Goal: Task Accomplishment & Management: Complete application form

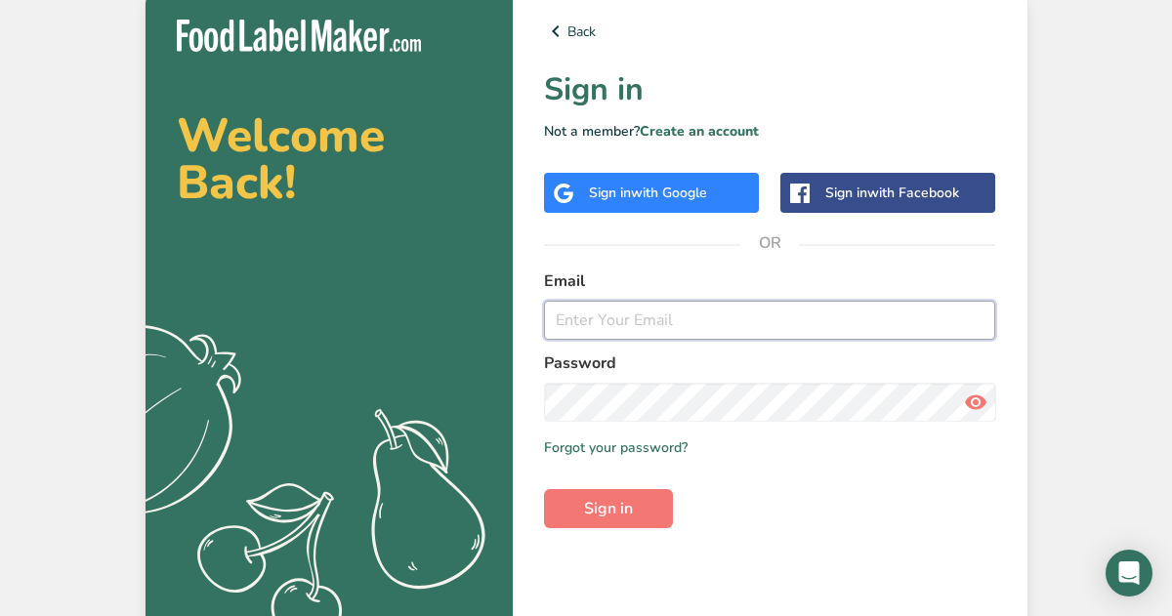
click at [656, 329] on input "email" at bounding box center [770, 320] width 452 height 39
click at [643, 326] on input "email" at bounding box center [770, 320] width 452 height 39
type input "[EMAIL_ADDRESS][DOMAIN_NAME]"
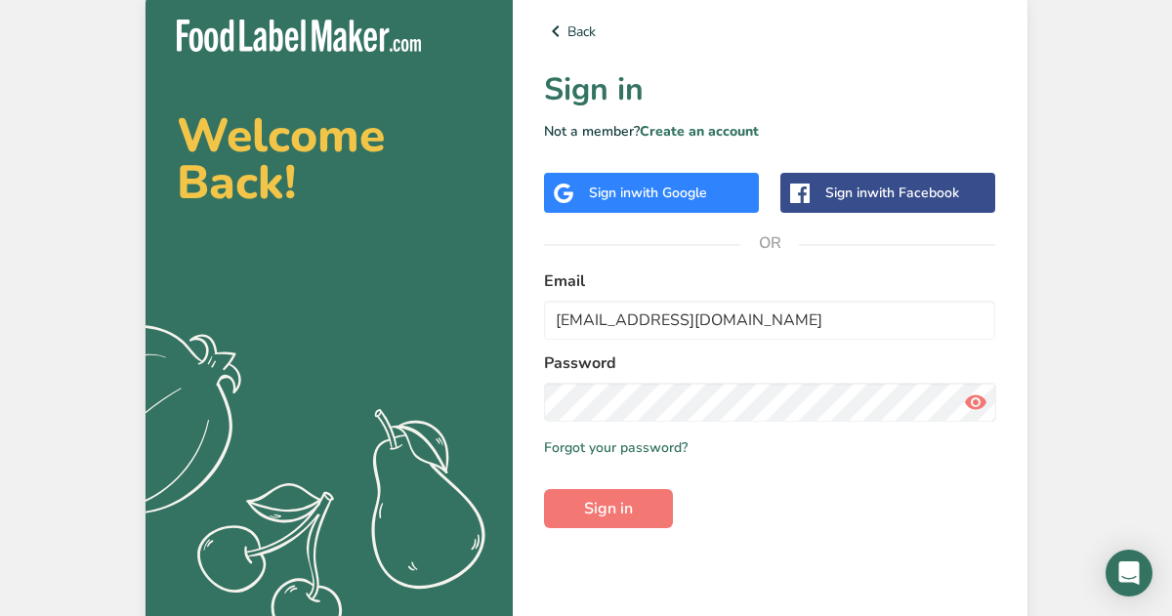
click at [678, 201] on span "with Google" at bounding box center [669, 193] width 76 height 19
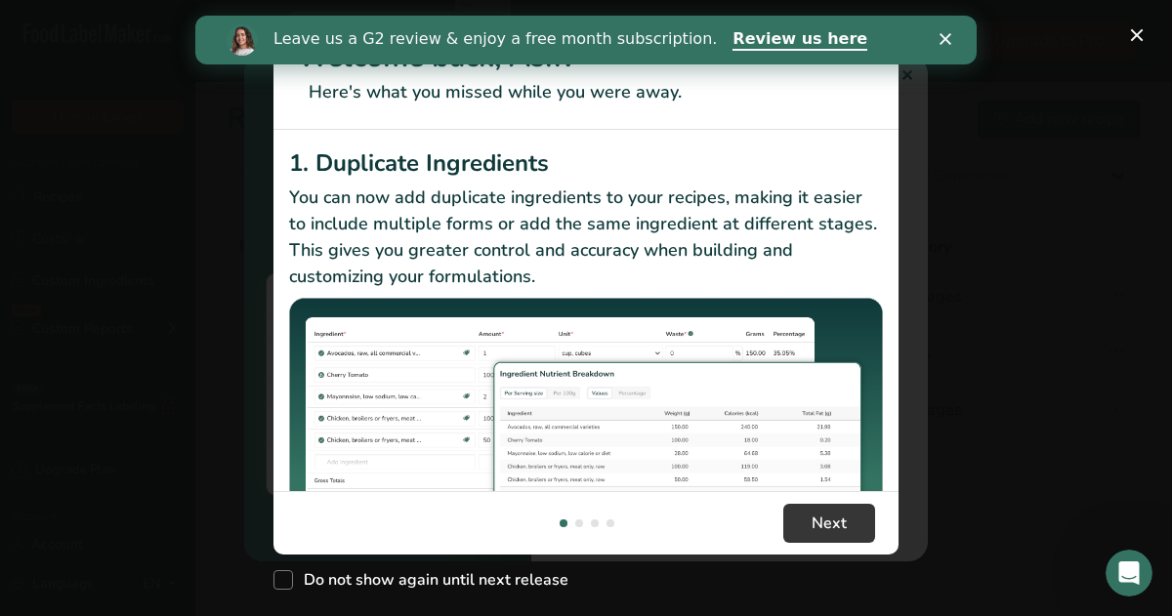
click at [949, 21] on div "Leave us a G2 review & enjoy a free month subscription. Review us here" at bounding box center [585, 40] width 781 height 49
click at [947, 36] on polygon "Close" at bounding box center [946, 39] width 12 height 12
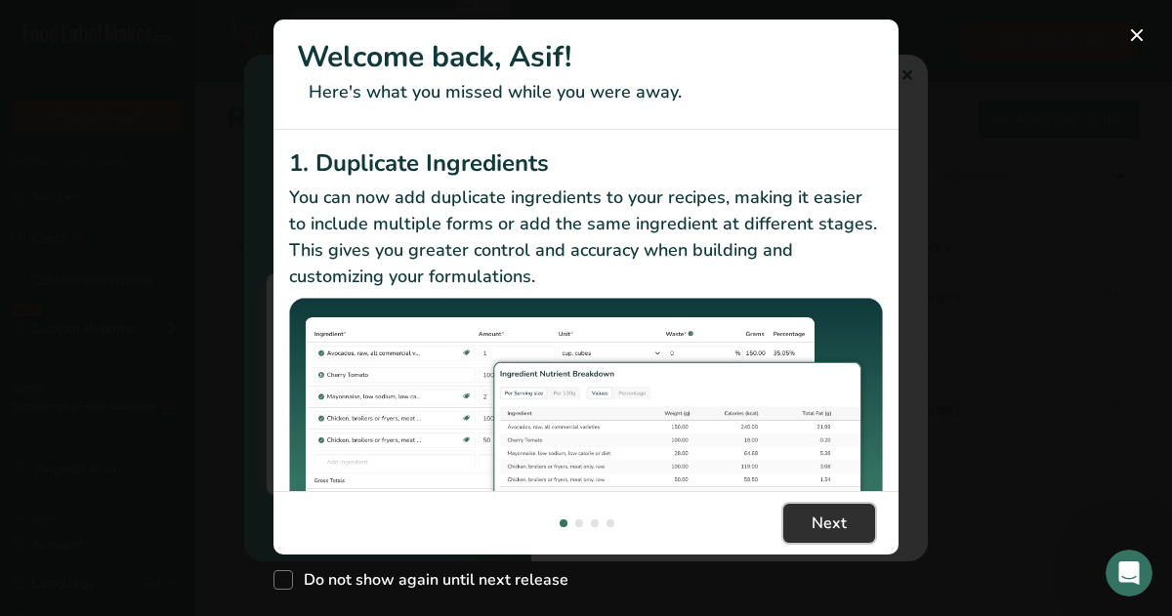
click at [798, 528] on button "Next" at bounding box center [829, 523] width 92 height 39
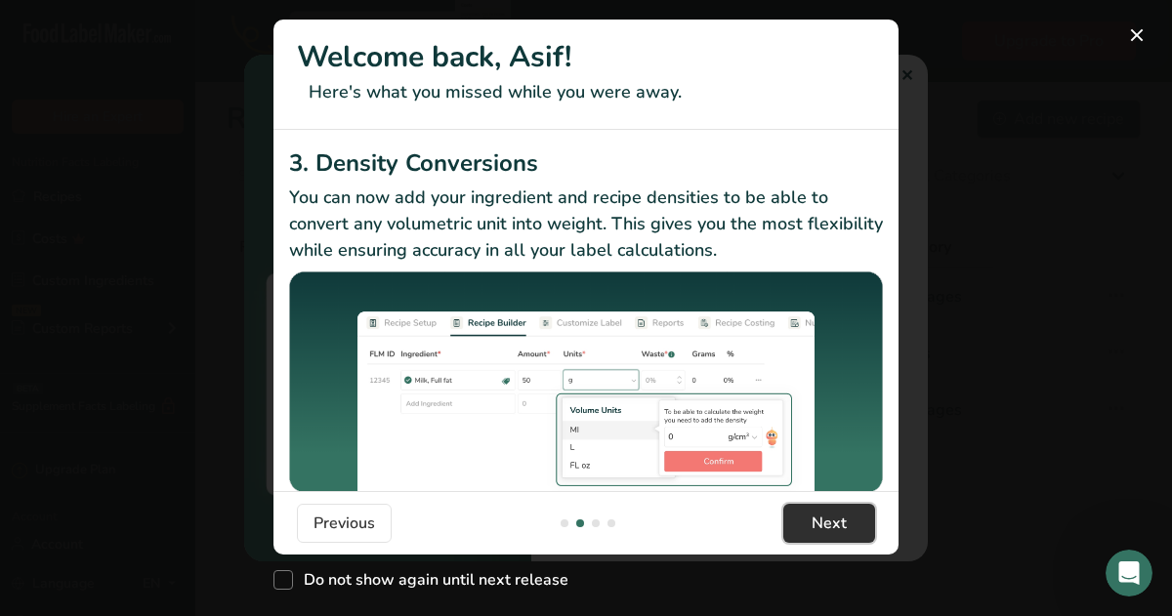
click at [798, 528] on button "Next" at bounding box center [829, 523] width 92 height 39
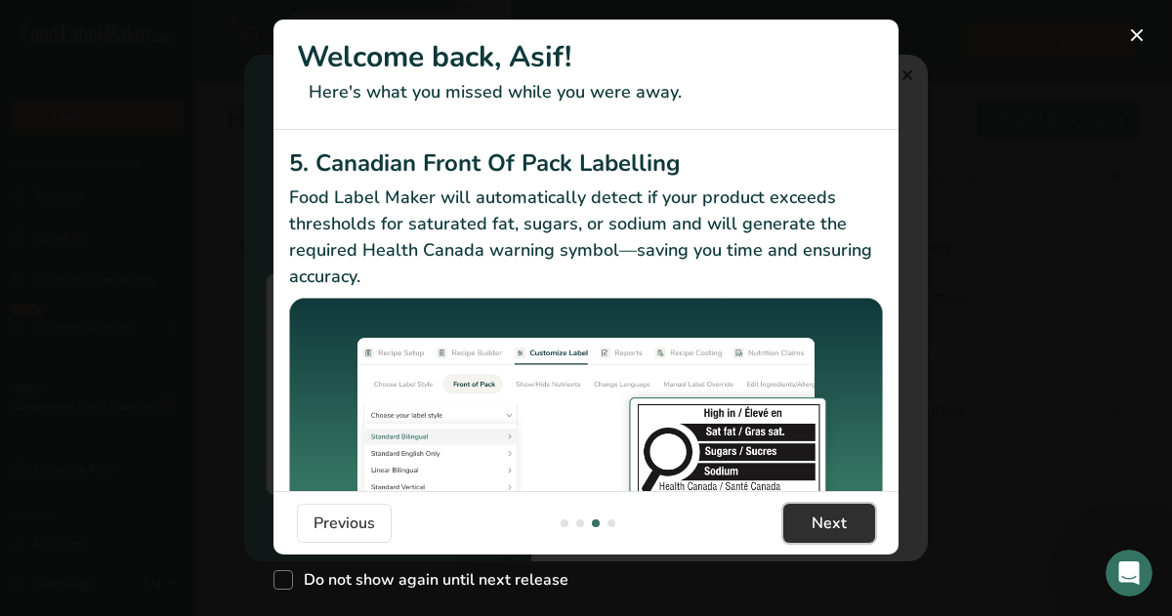
click at [798, 528] on button "Next" at bounding box center [829, 523] width 92 height 39
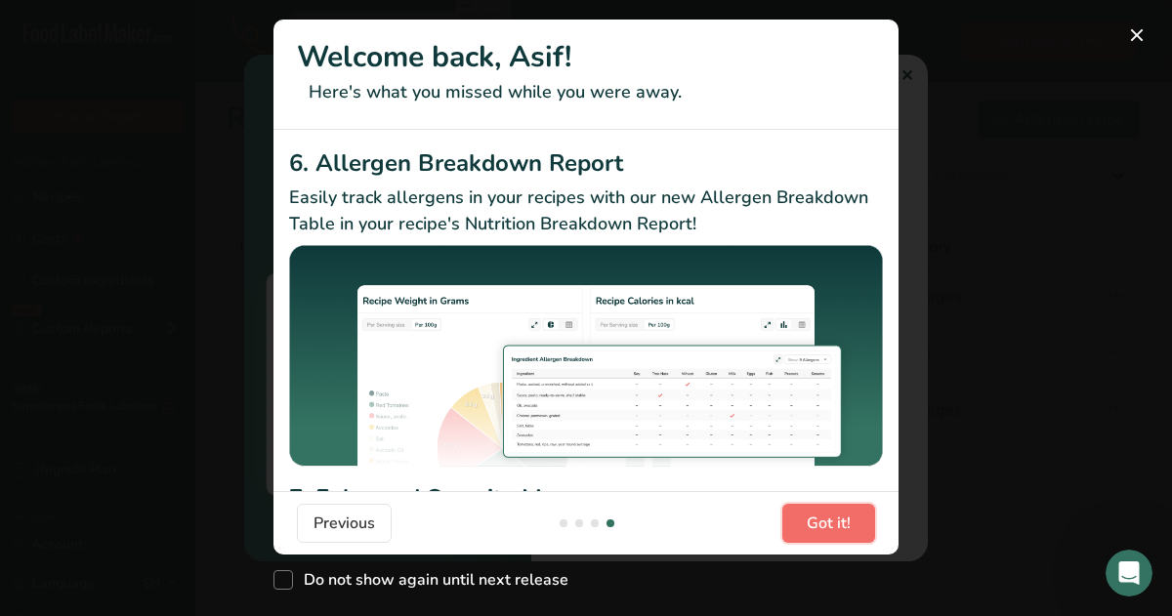
click at [798, 528] on button "Got it!" at bounding box center [828, 523] width 93 height 39
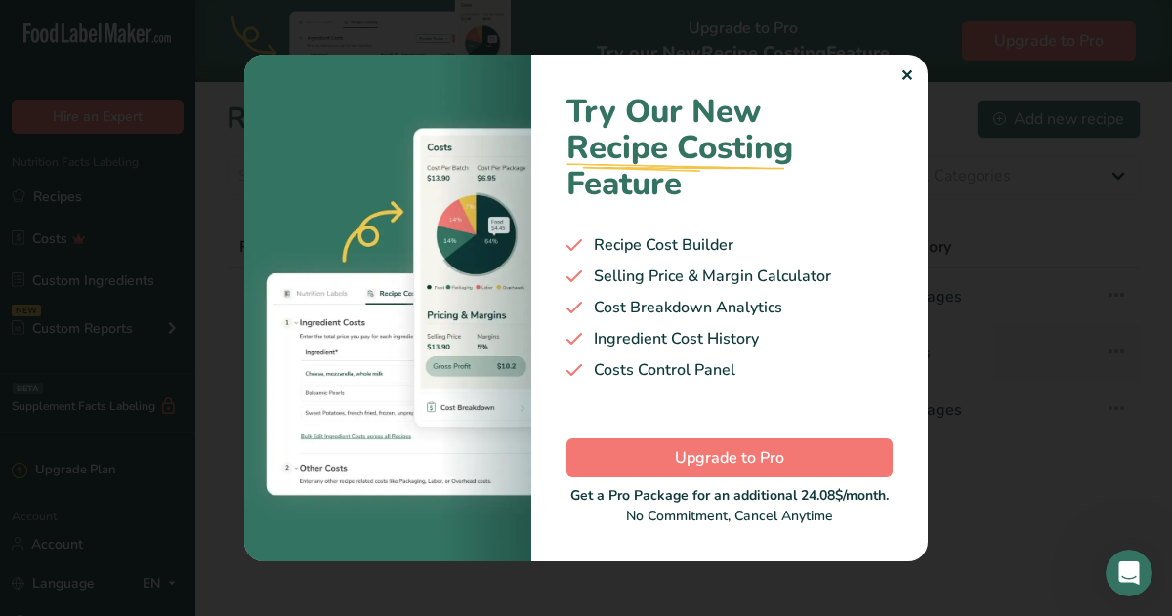
click at [910, 79] on div "✕" at bounding box center [907, 75] width 13 height 23
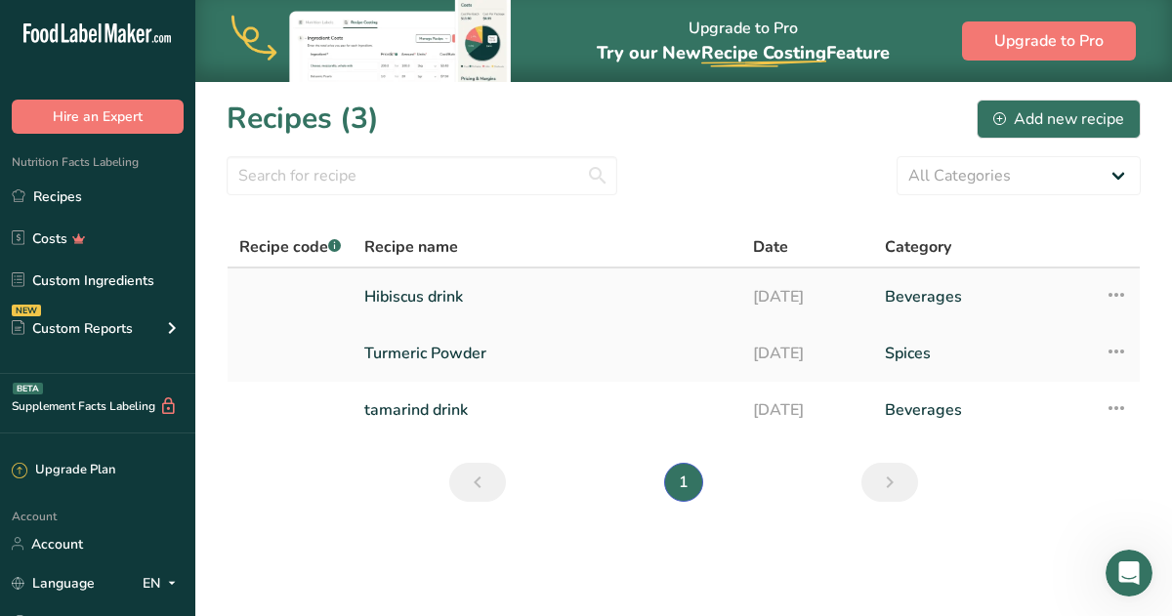
click at [1110, 297] on icon at bounding box center [1116, 294] width 23 height 35
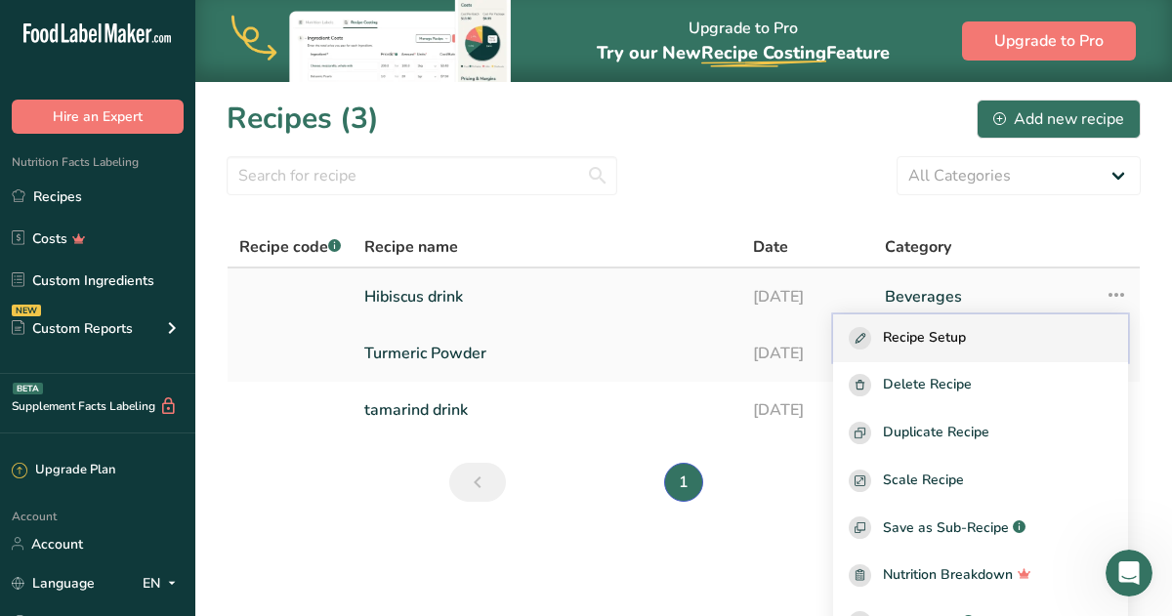
click at [966, 337] on span "Recipe Setup" at bounding box center [924, 338] width 83 height 22
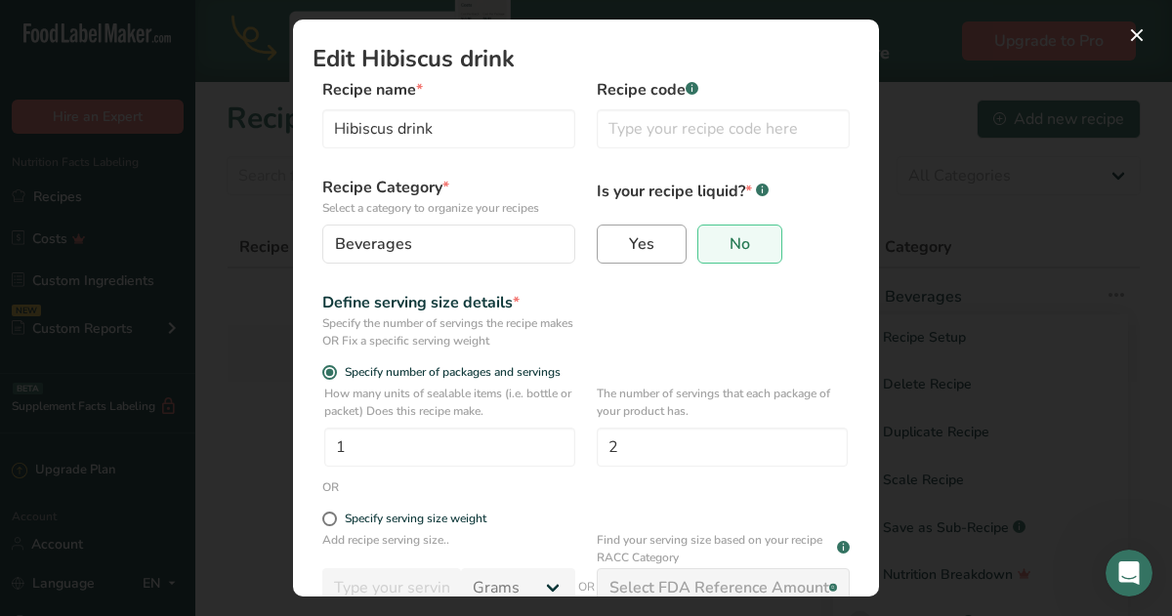
click at [657, 253] on label "Yes" at bounding box center [642, 244] width 90 height 39
click at [610, 250] on input "Yes" at bounding box center [604, 243] width 13 height 13
radio input "true"
radio input "false"
select select "22"
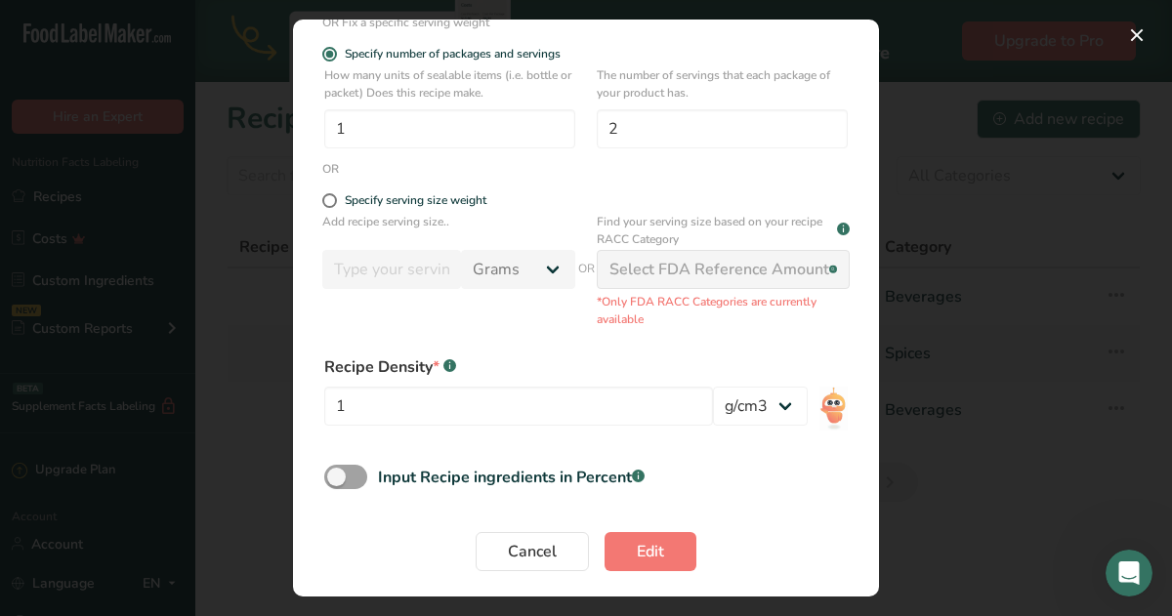
scroll to position [324, 0]
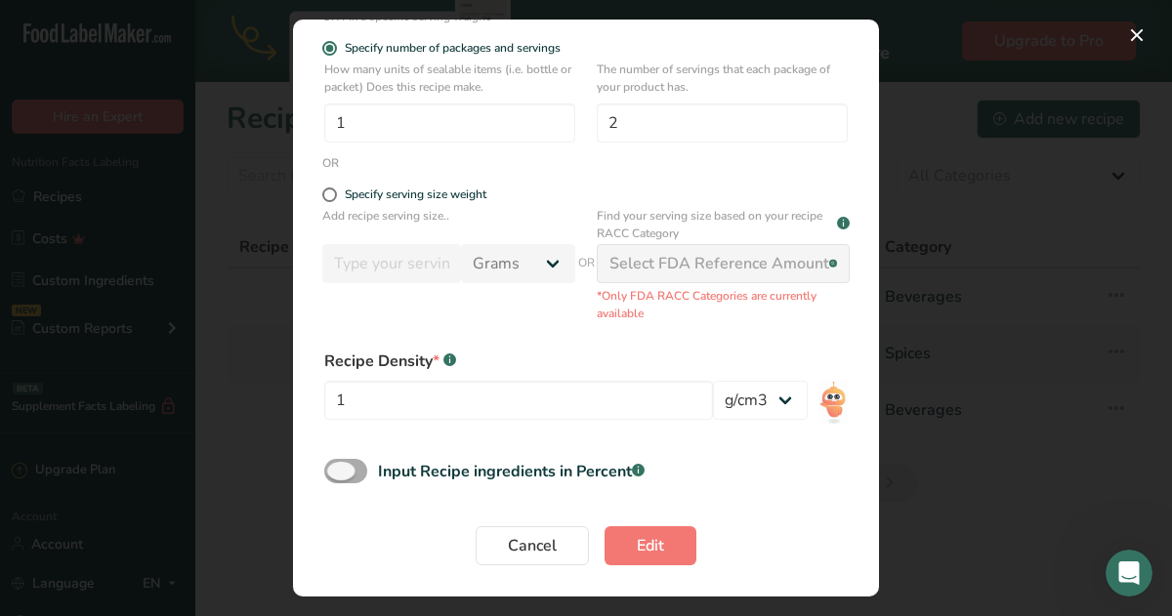
click at [336, 472] on span "Edit Recipe Modal" at bounding box center [345, 471] width 43 height 24
click at [336, 472] on input "Input Recipe ingredients in Percent .a-a{fill:#347362;}.b-a{fill:#fff;}" at bounding box center [330, 471] width 13 height 13
checkbox input "true"
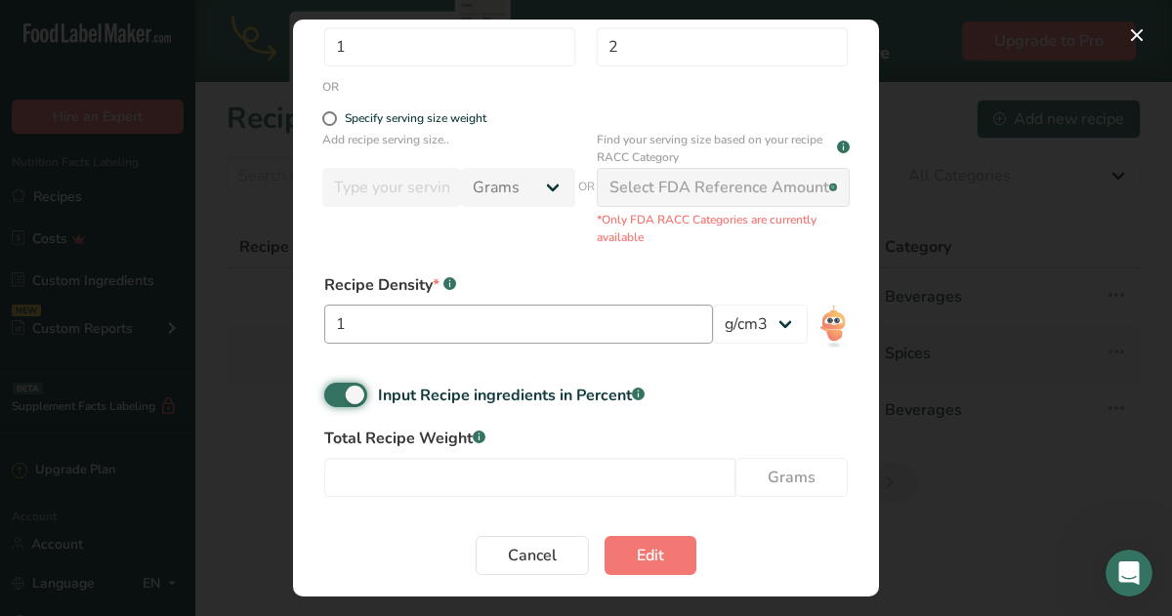
scroll to position [392, 0]
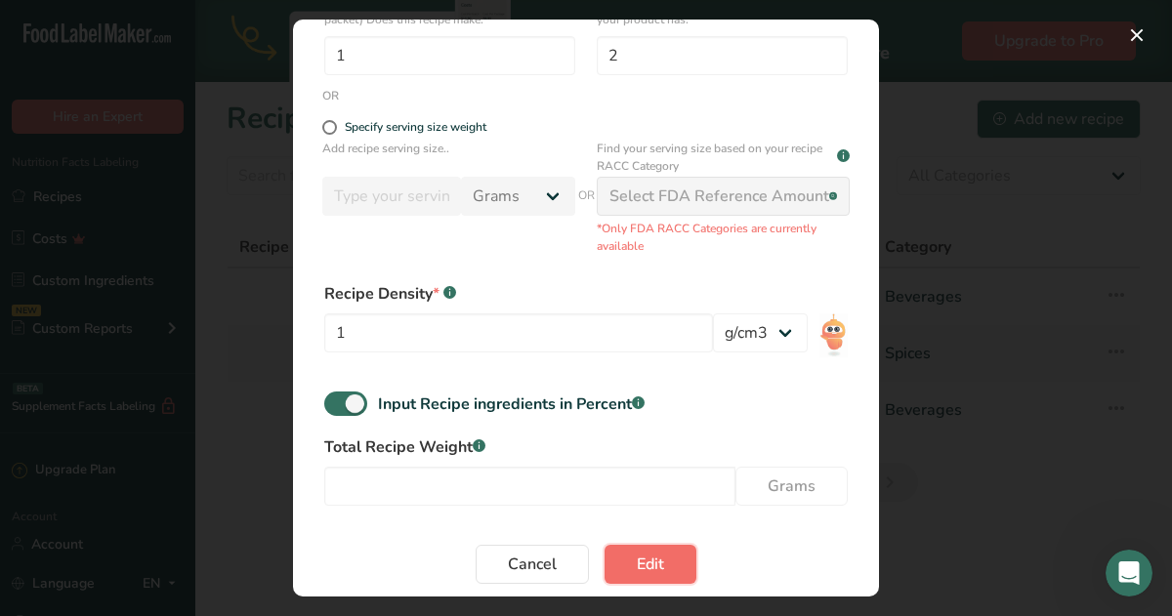
click at [644, 570] on span "Edit" at bounding box center [650, 564] width 27 height 23
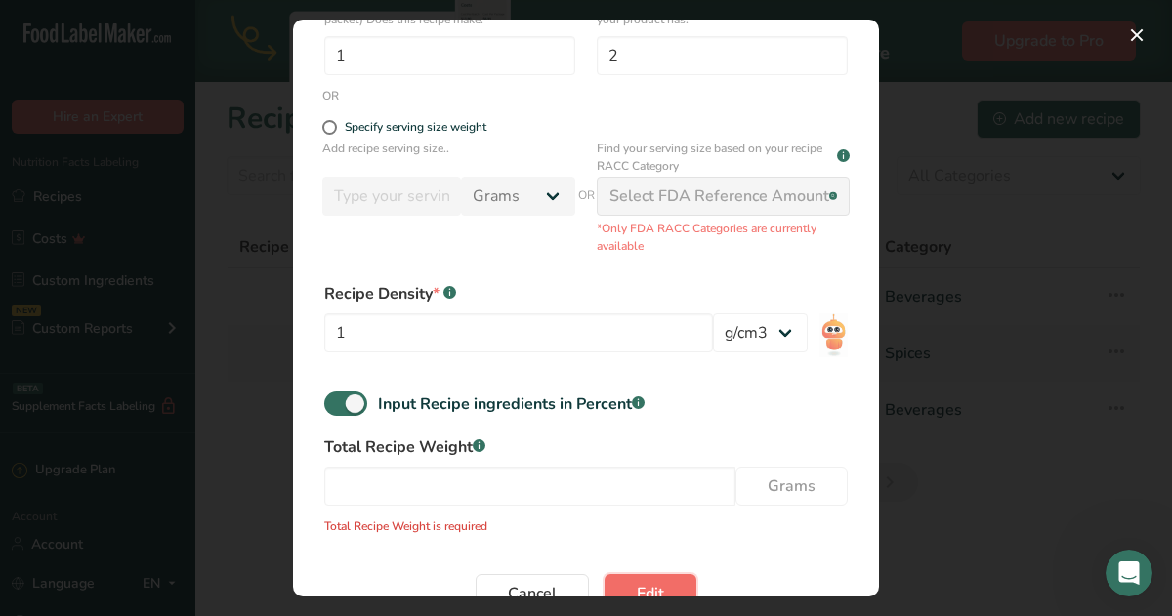
scroll to position [440, 0]
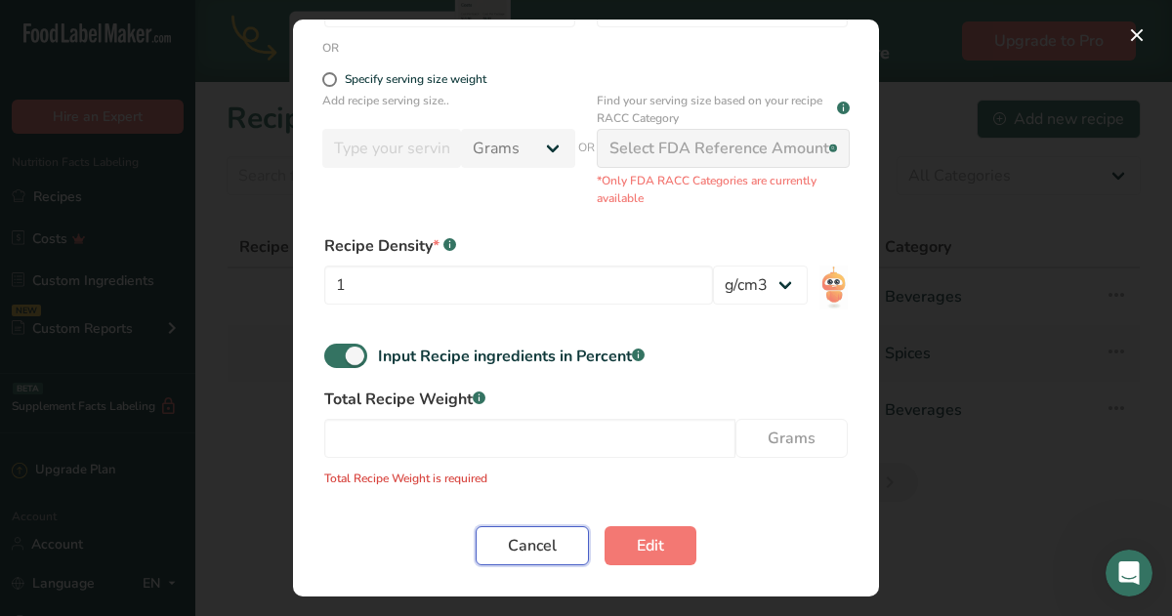
click at [546, 546] on span "Cancel" at bounding box center [532, 545] width 49 height 23
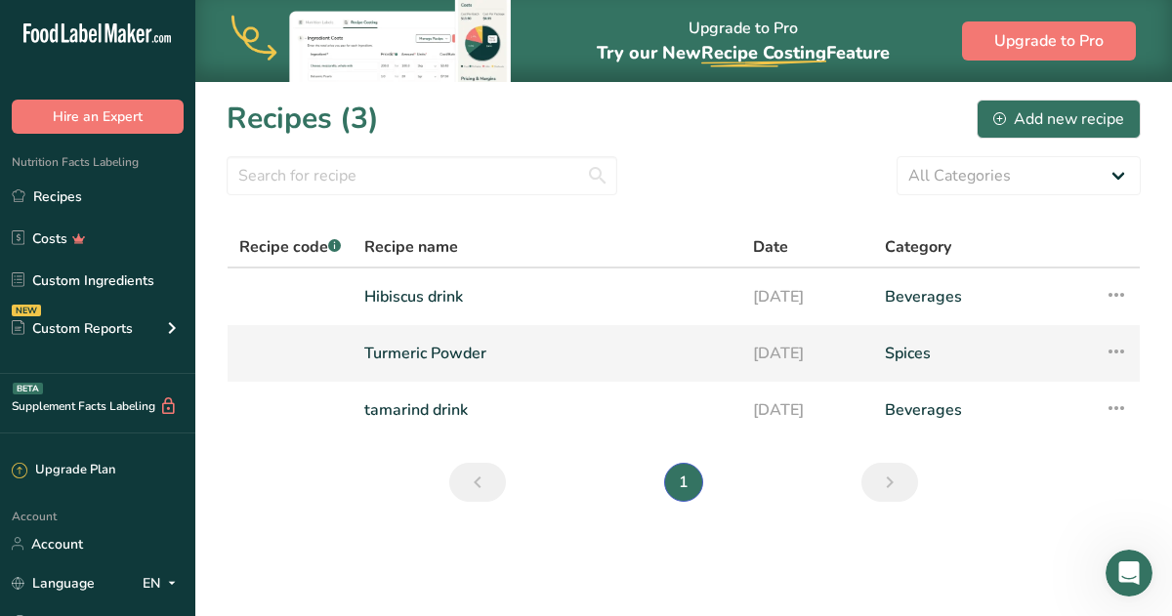
click at [415, 356] on link "Turmeric Powder" at bounding box center [546, 353] width 365 height 41
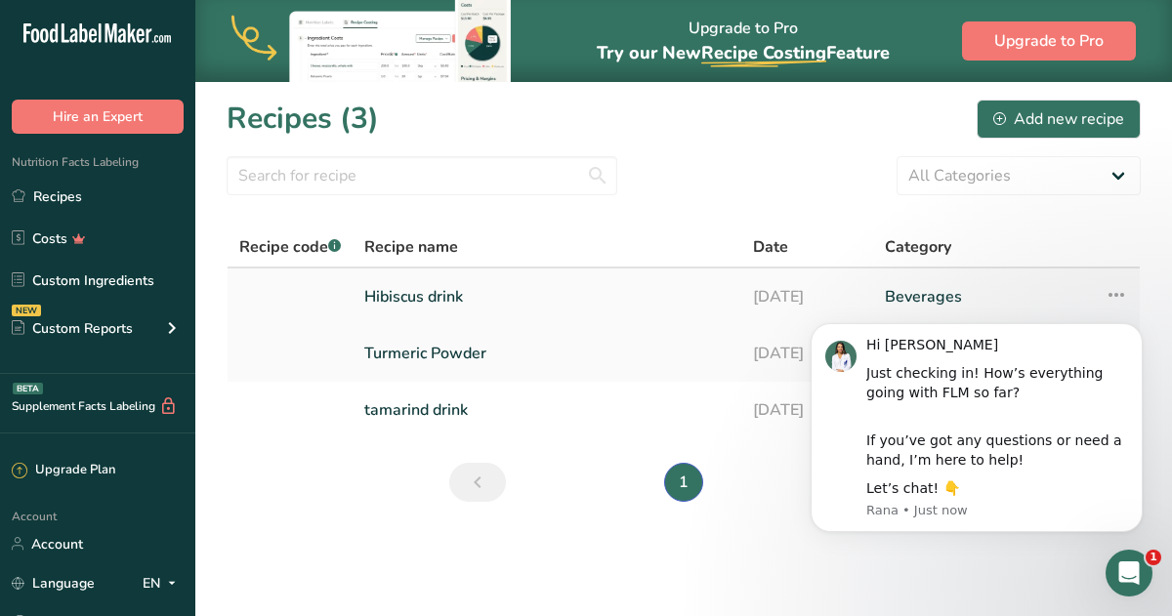
click at [419, 309] on link "Hibiscus drink" at bounding box center [546, 296] width 365 height 41
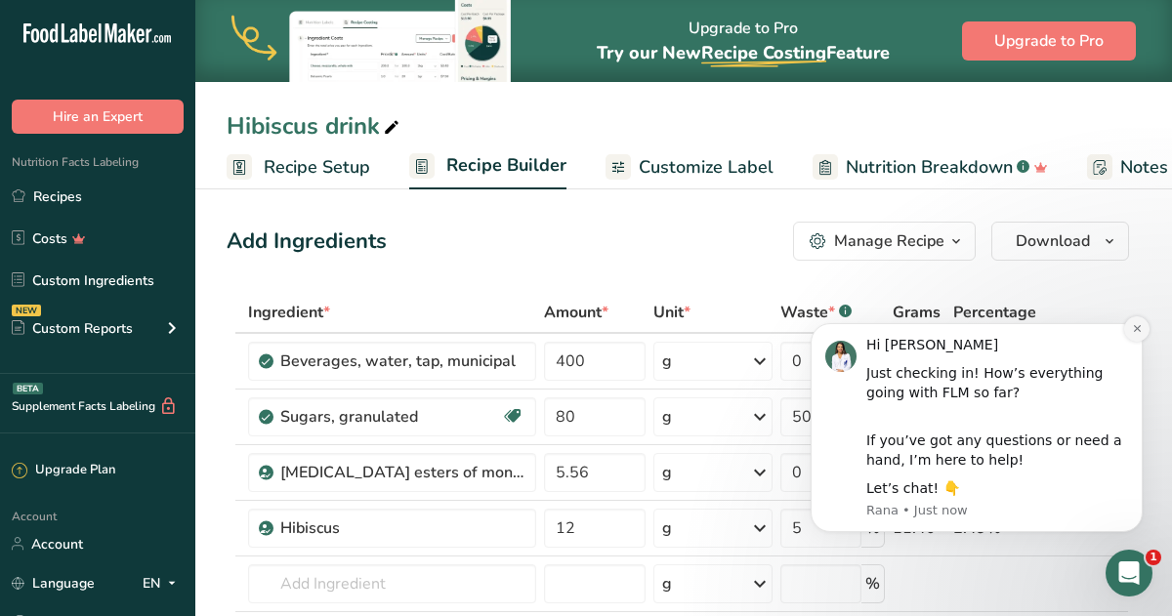
click at [1136, 332] on icon "Dismiss notification" at bounding box center [1137, 328] width 11 height 11
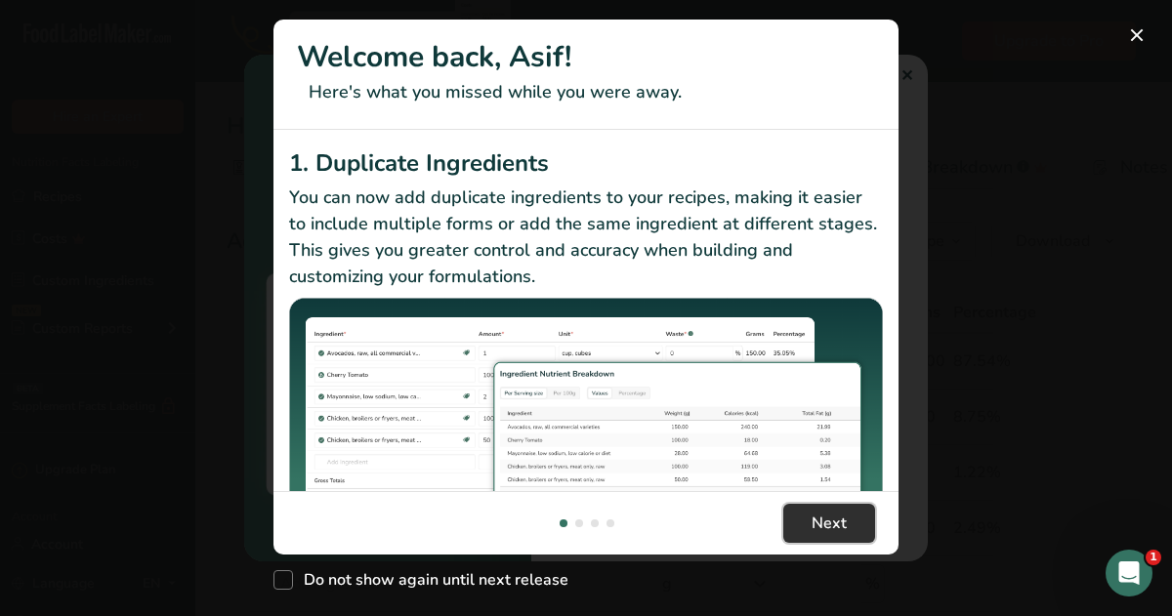
click at [819, 528] on span "Next" at bounding box center [829, 523] width 35 height 23
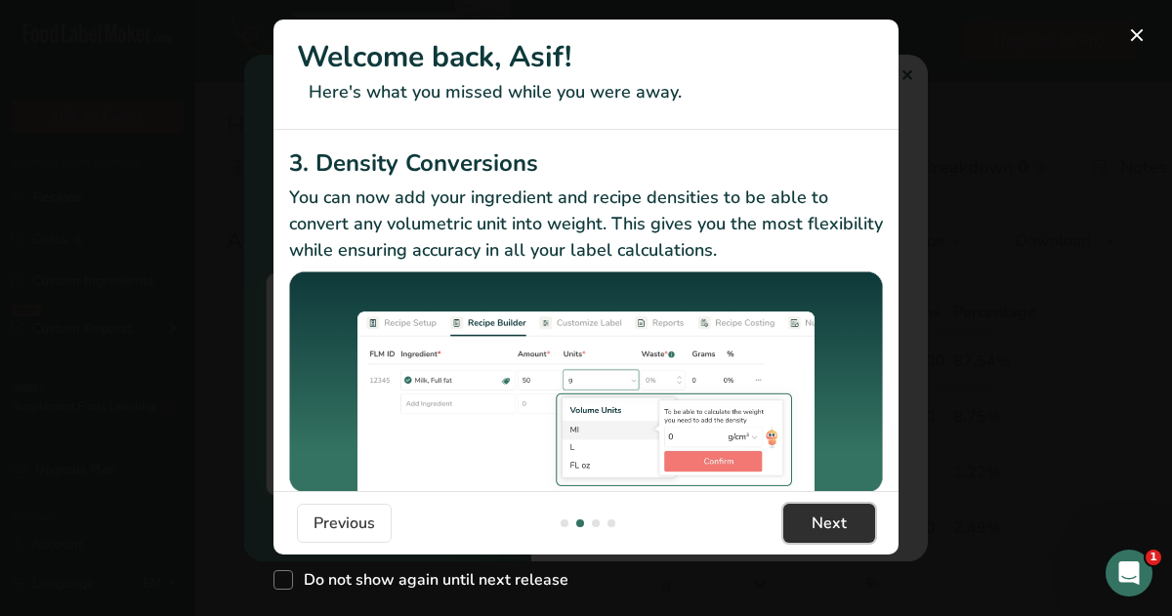
click at [819, 528] on span "Next" at bounding box center [829, 523] width 35 height 23
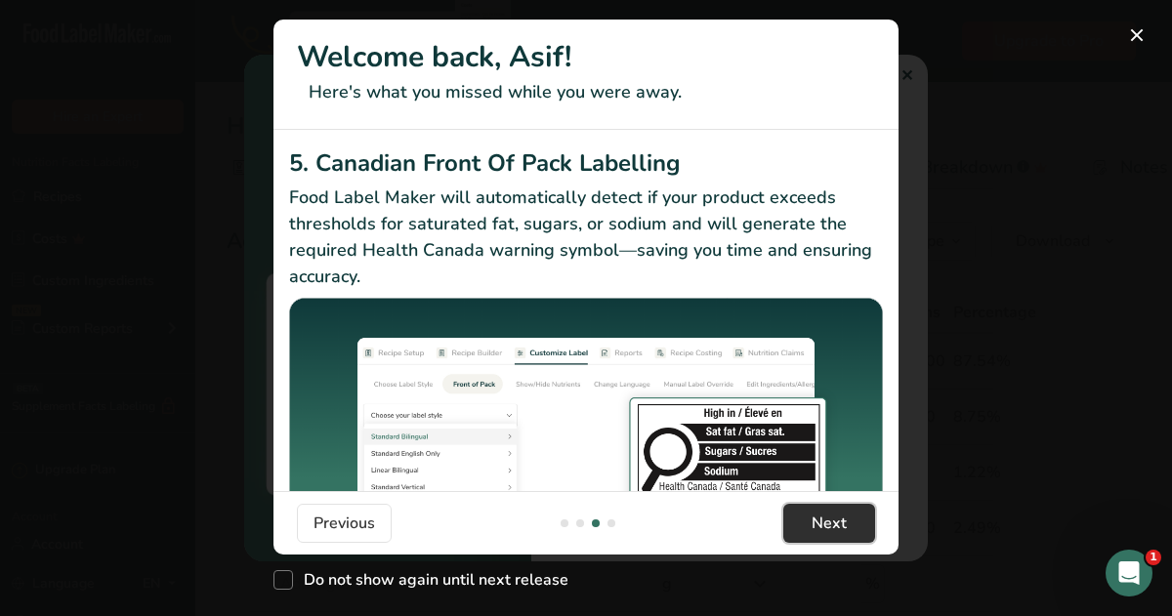
click at [819, 528] on span "Next" at bounding box center [829, 523] width 35 height 23
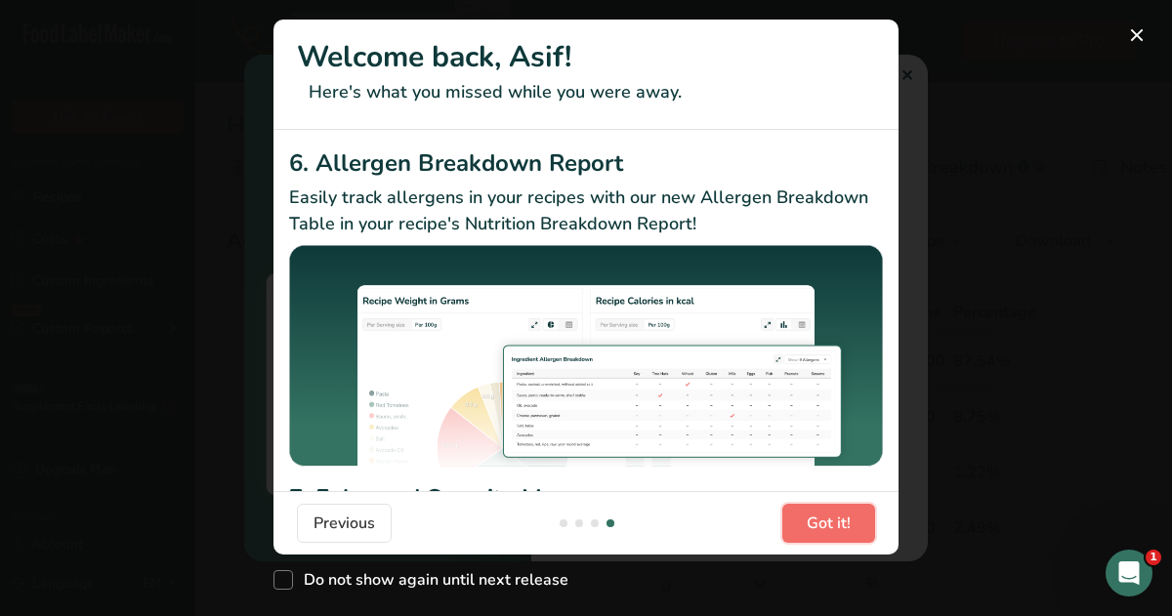
click at [819, 528] on span "Got it!" at bounding box center [829, 523] width 44 height 23
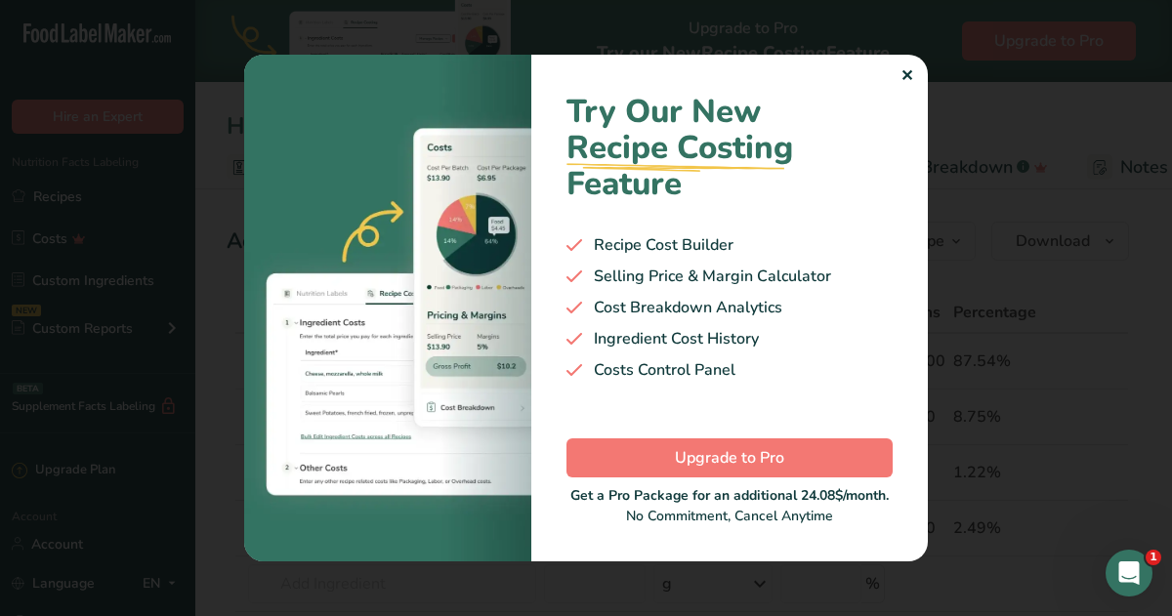
click at [906, 84] on div "✕" at bounding box center [907, 75] width 13 height 23
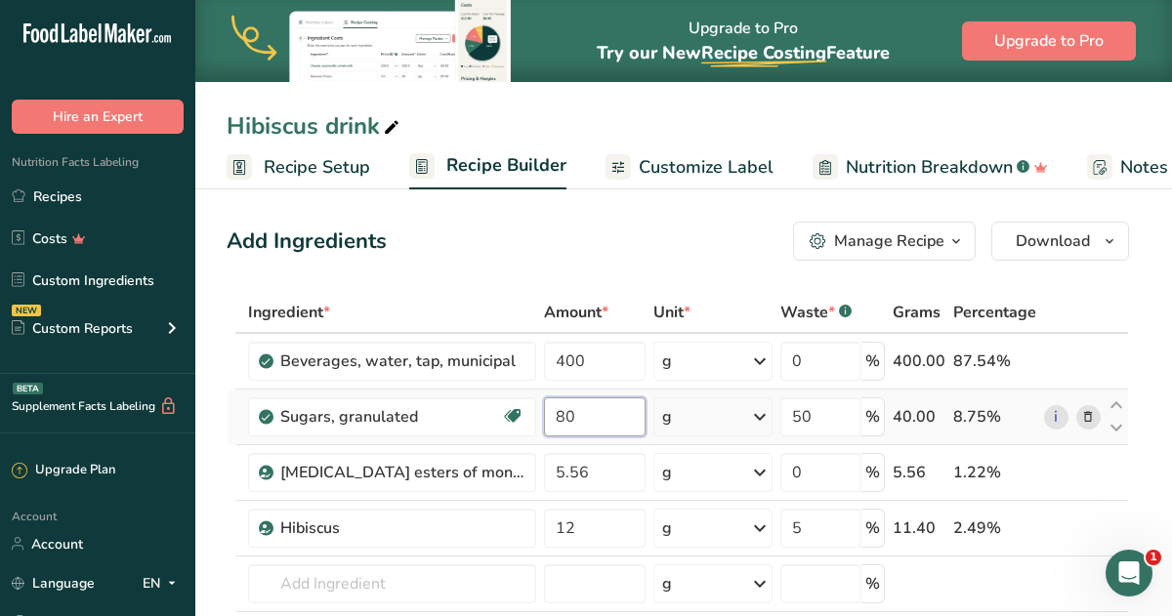
click at [590, 418] on input "80" at bounding box center [595, 417] width 102 height 39
type input "8"
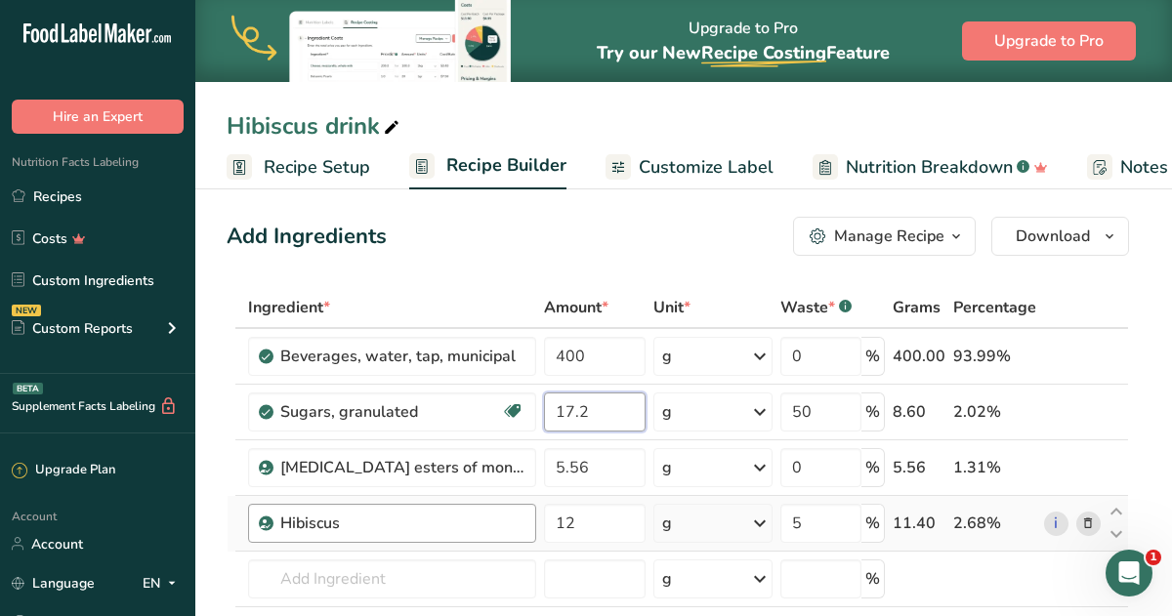
scroll to position [0, 0]
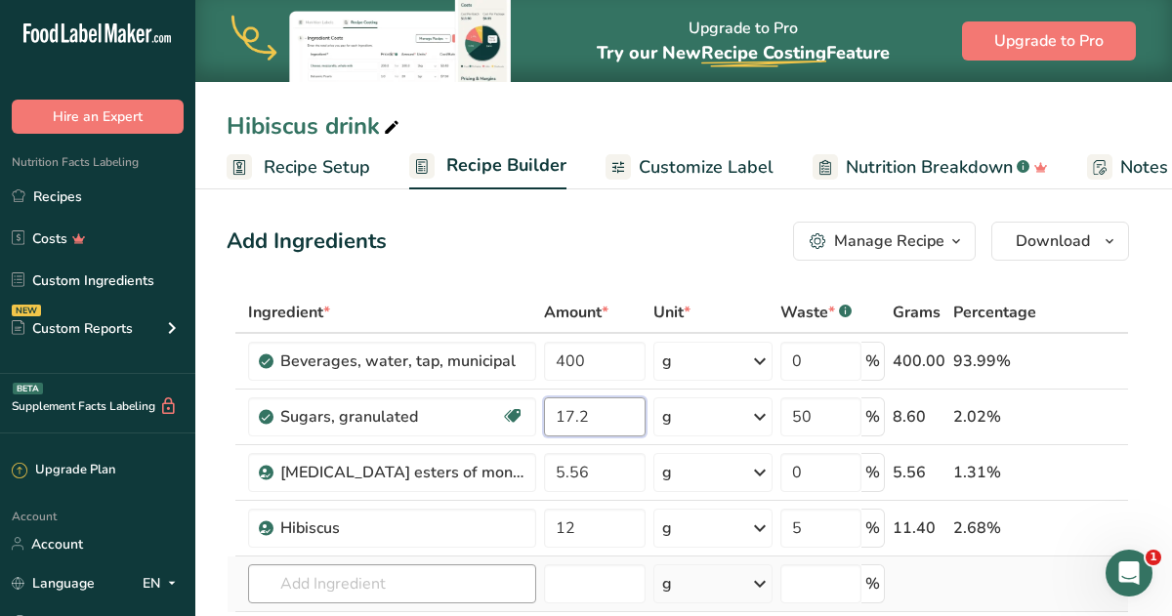
type input "17.2"
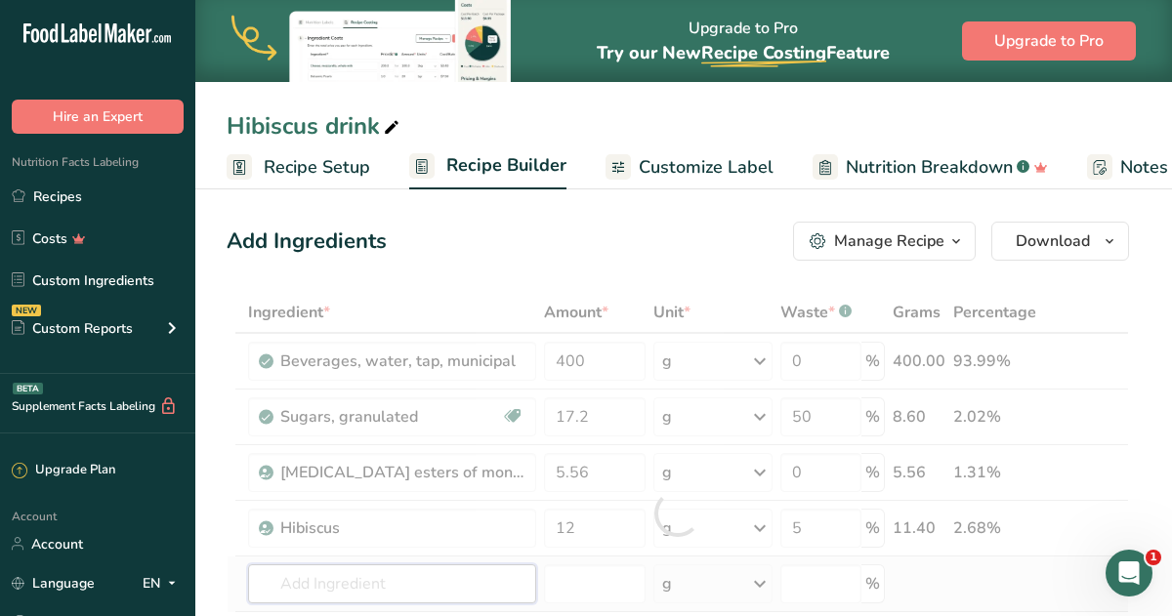
click at [400, 586] on div "Ingredient * Amount * Unit * Waste * .a-a{fill:#347362;}.b-a{fill:#fff;} Grams …" at bounding box center [678, 513] width 903 height 442
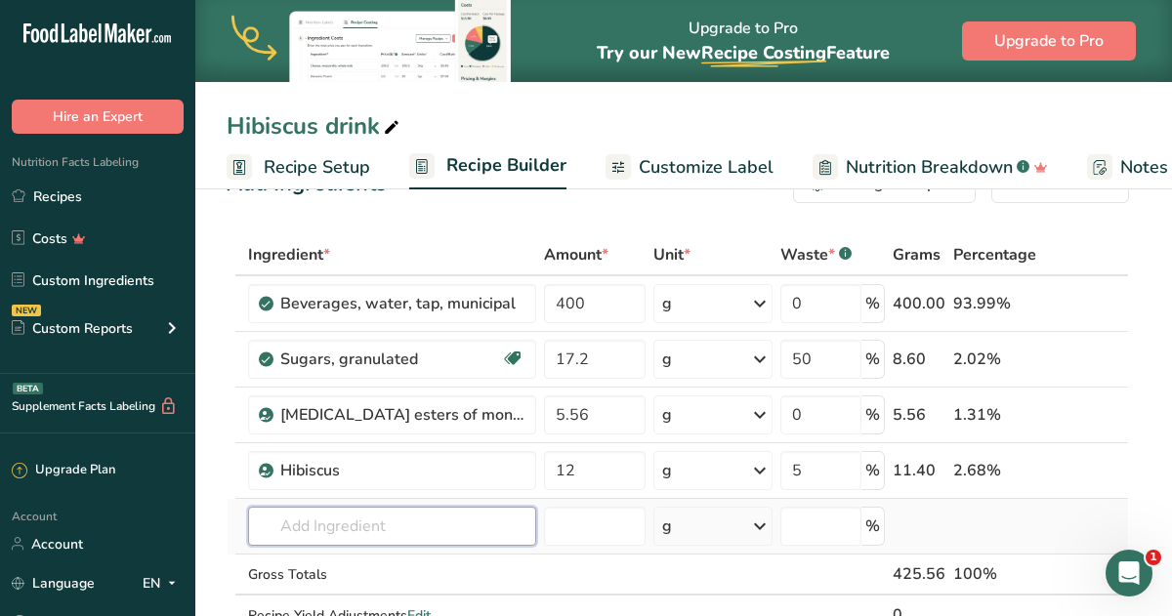
scroll to position [61, 0]
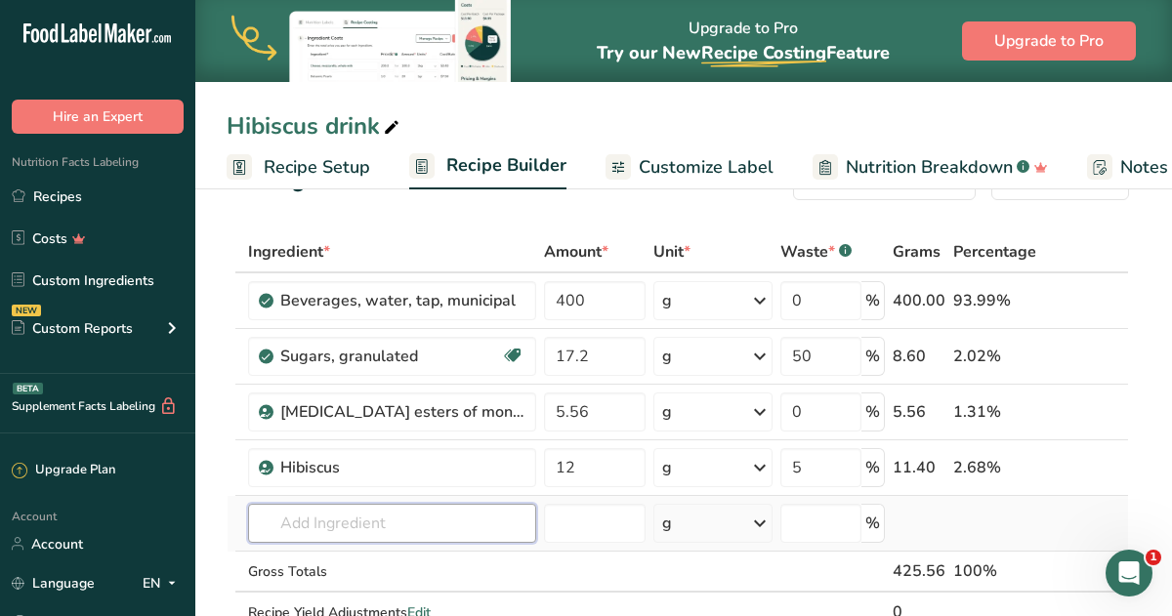
click at [371, 532] on input "text" at bounding box center [392, 523] width 288 height 39
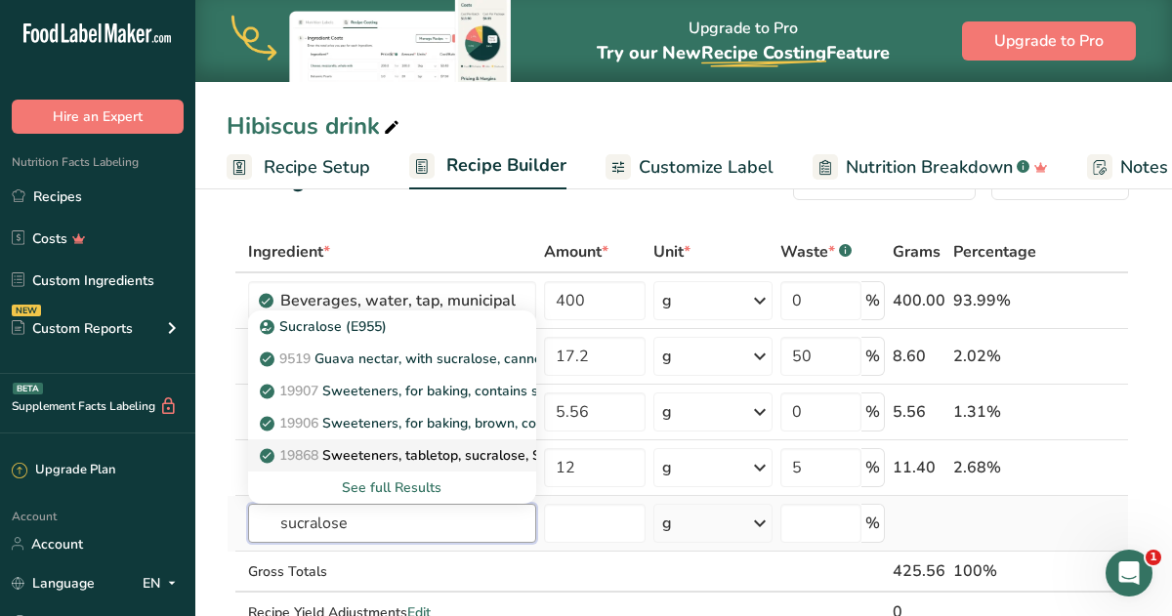
type input "sucralose"
click at [465, 456] on p "19868 Sweeteners, tabletop, sucralose, SPLENDA packets" at bounding box center [456, 455] width 385 height 21
type input "Sweeteners, tabletop, sucralose, SPLENDA packets"
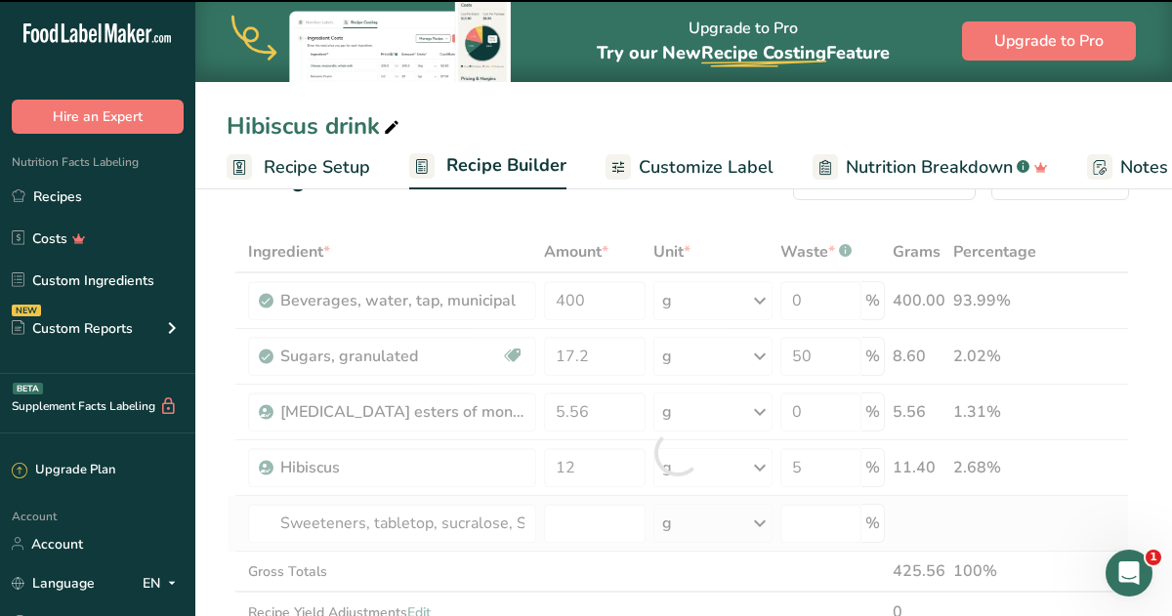
type input "0"
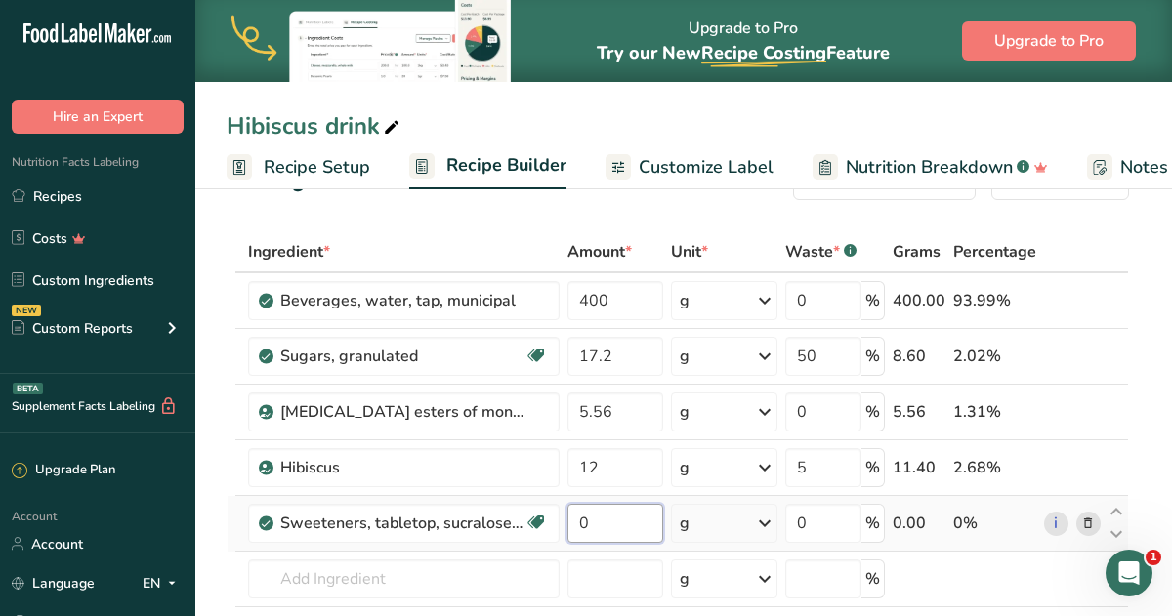
click at [613, 527] on input "0" at bounding box center [616, 523] width 96 height 39
type input "0.06"
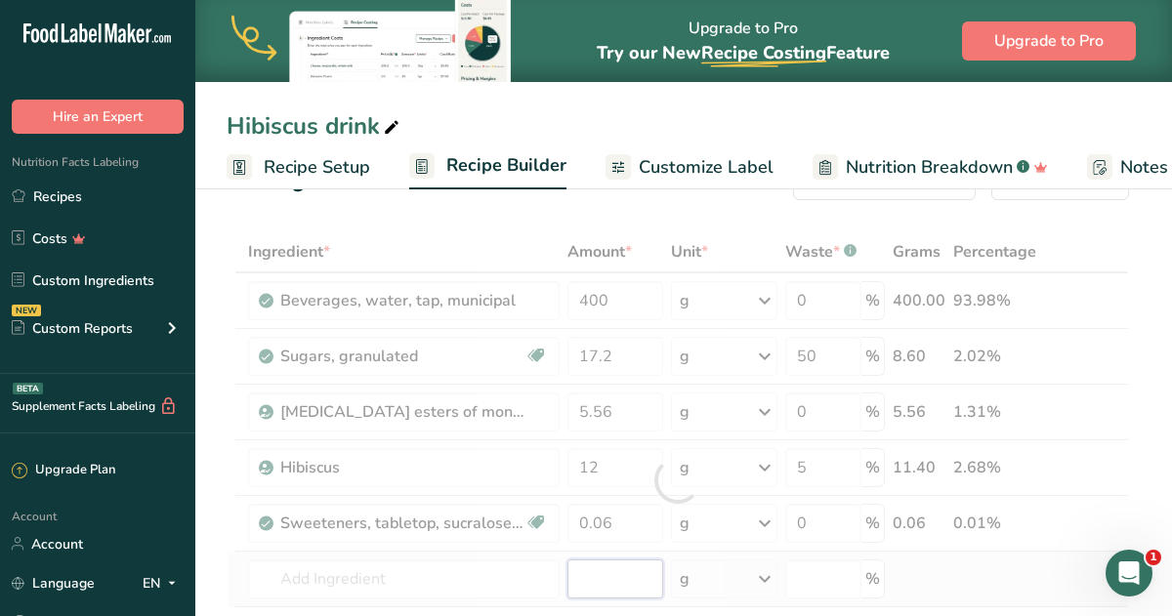
click at [601, 574] on div "Ingredient * Amount * Unit * Waste * .a-a{fill:#347362;}.b-a{fill:#fff;} Grams …" at bounding box center [678, 480] width 903 height 498
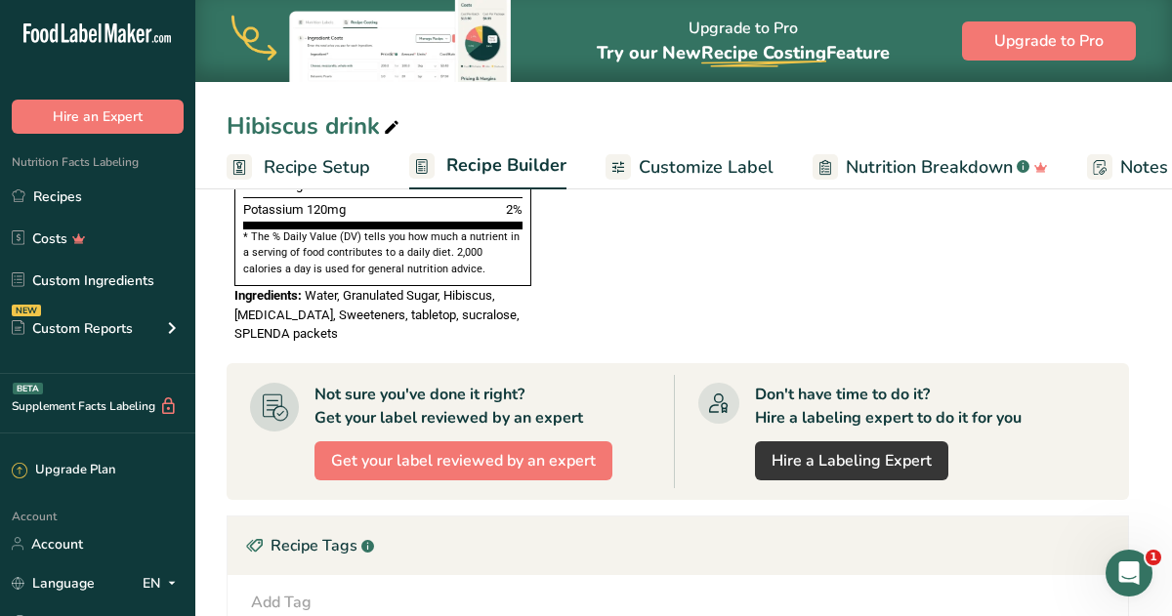
scroll to position [1317, 0]
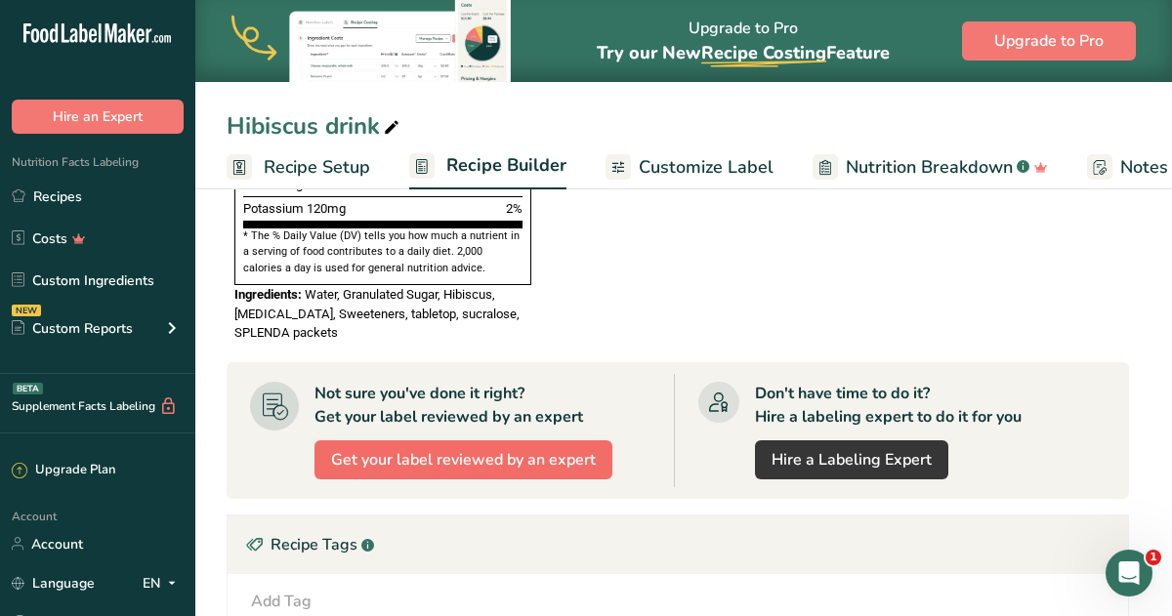
type input "-0.000004"
click at [500, 448] on span "Get your label reviewed by an expert" at bounding box center [463, 459] width 265 height 23
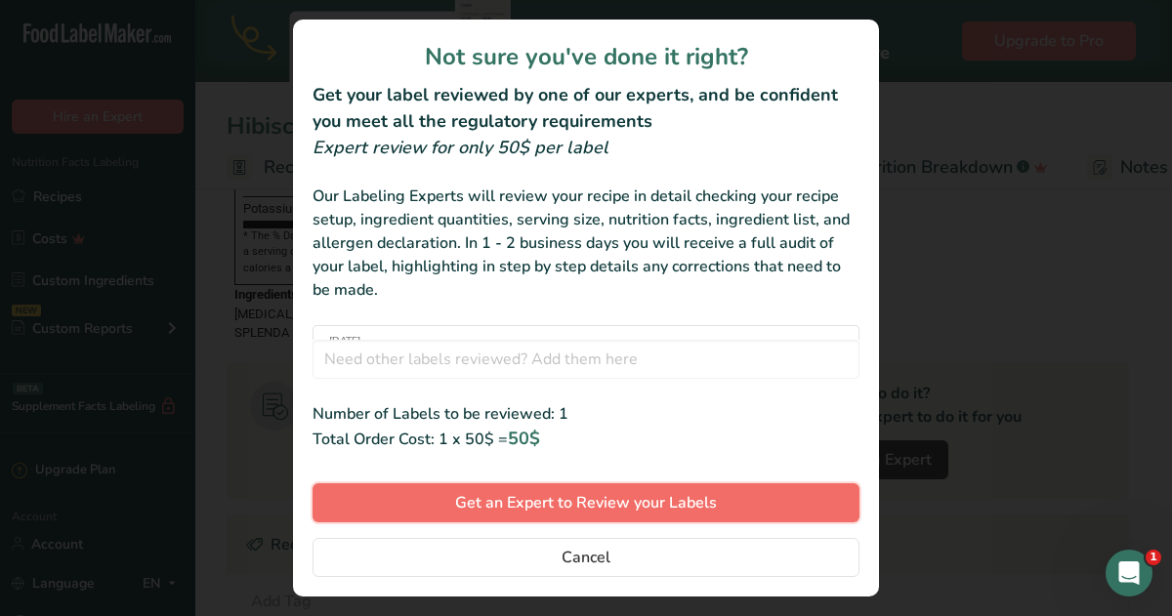
click at [544, 512] on span "Get an Expert to Review your Labels" at bounding box center [586, 502] width 262 height 23
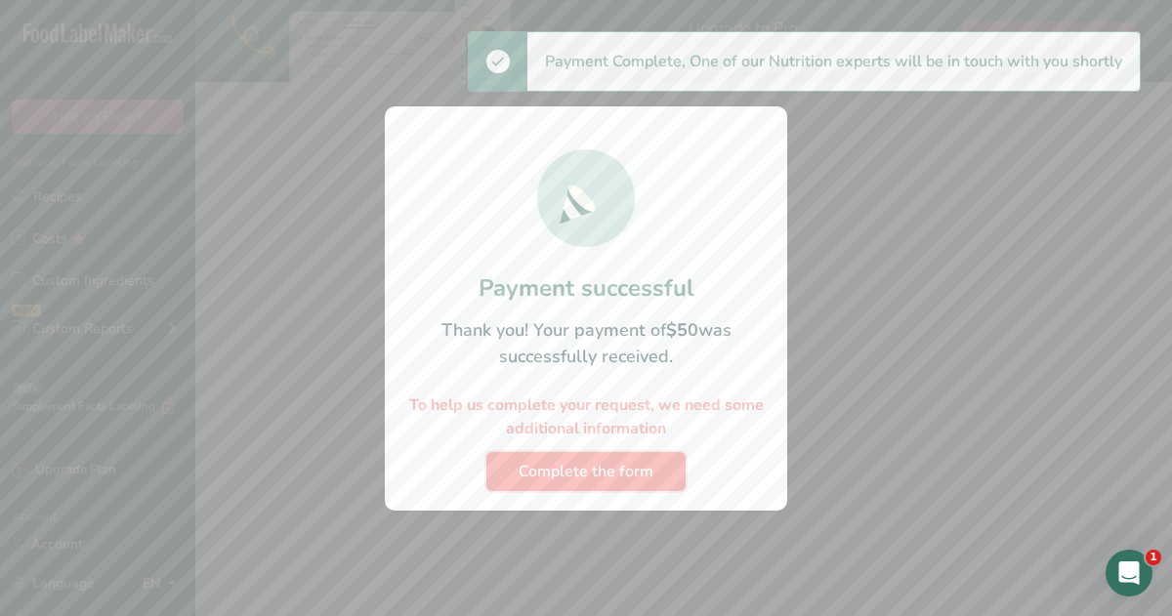
click at [638, 469] on span "Complete the form" at bounding box center [586, 471] width 135 height 23
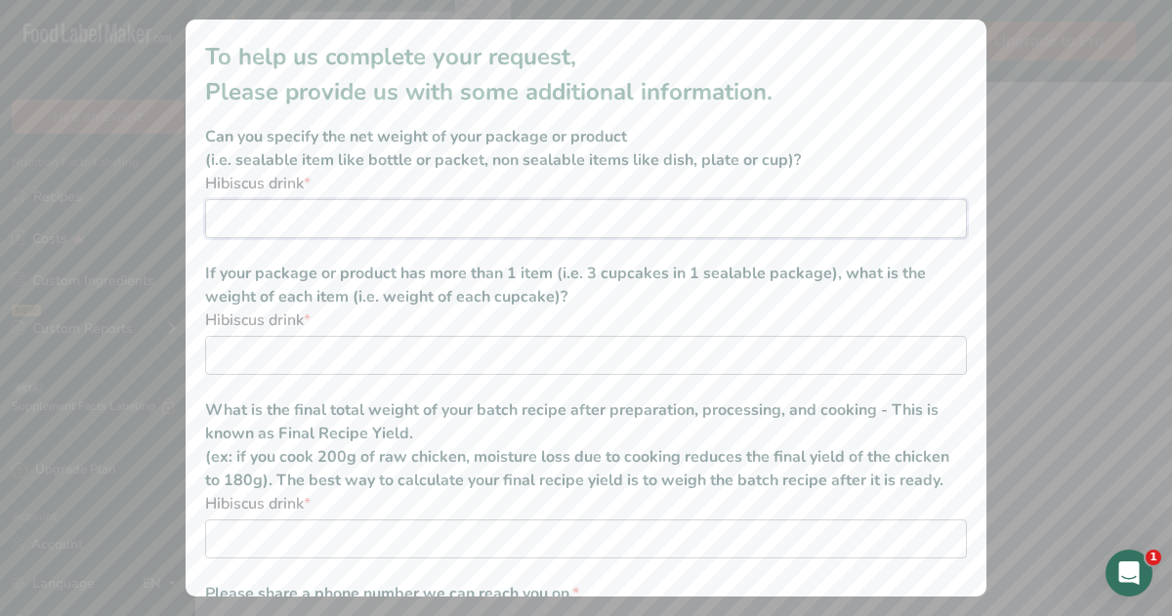
click at [376, 221] on input "additional information modal" at bounding box center [586, 218] width 762 height 39
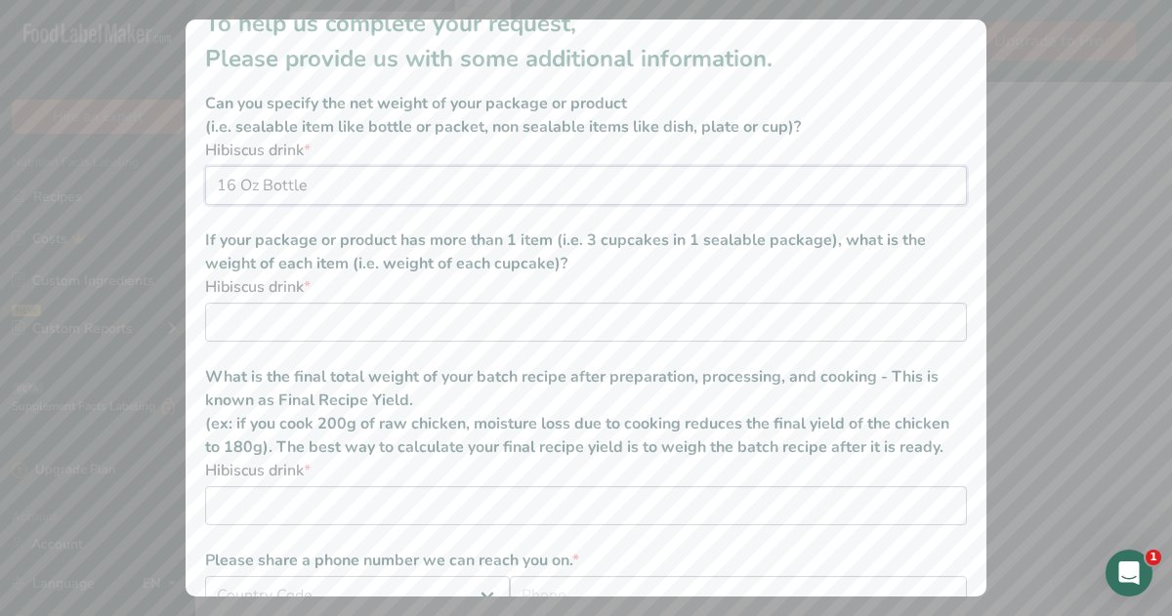
scroll to position [32, 0]
type input "16 Oz Bottle"
click at [357, 334] on input "additional information modal" at bounding box center [586, 323] width 762 height 39
click at [359, 321] on input "Hibiscus Extract 453 g, sugar" at bounding box center [586, 323] width 762 height 39
click at [443, 323] on input "Hibiscus Extract 90 g, sugar" at bounding box center [586, 323] width 762 height 39
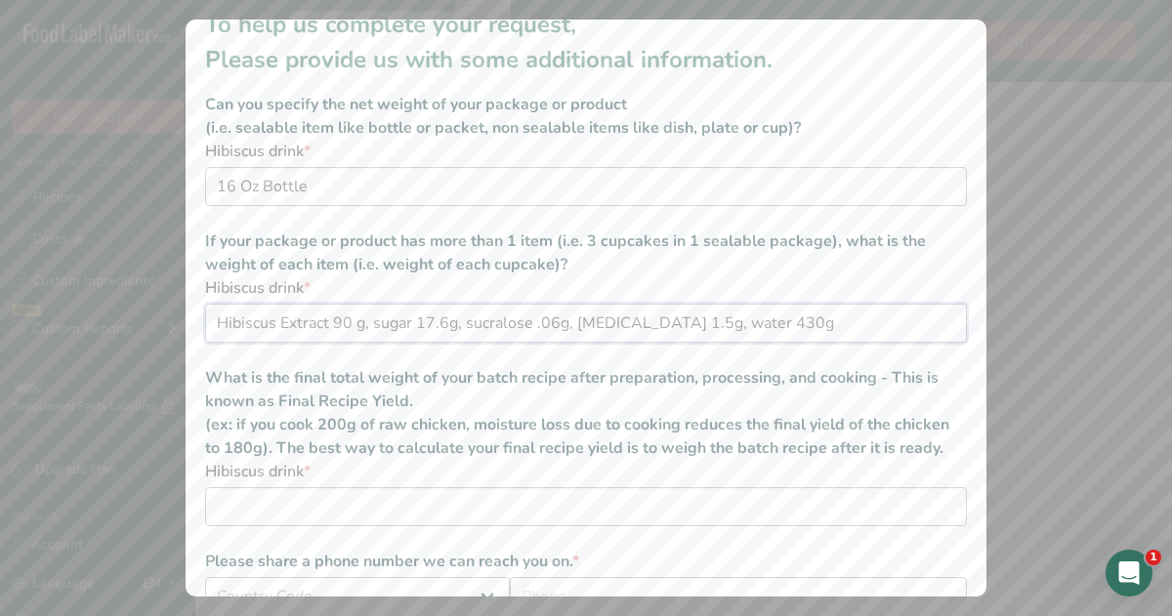
type input "Hibiscus Extract 90 g, sugar 17.6g, sucralose .06g, citric acid 1.5g, water 430g"
click at [349, 516] on input "additional information modal" at bounding box center [586, 506] width 762 height 39
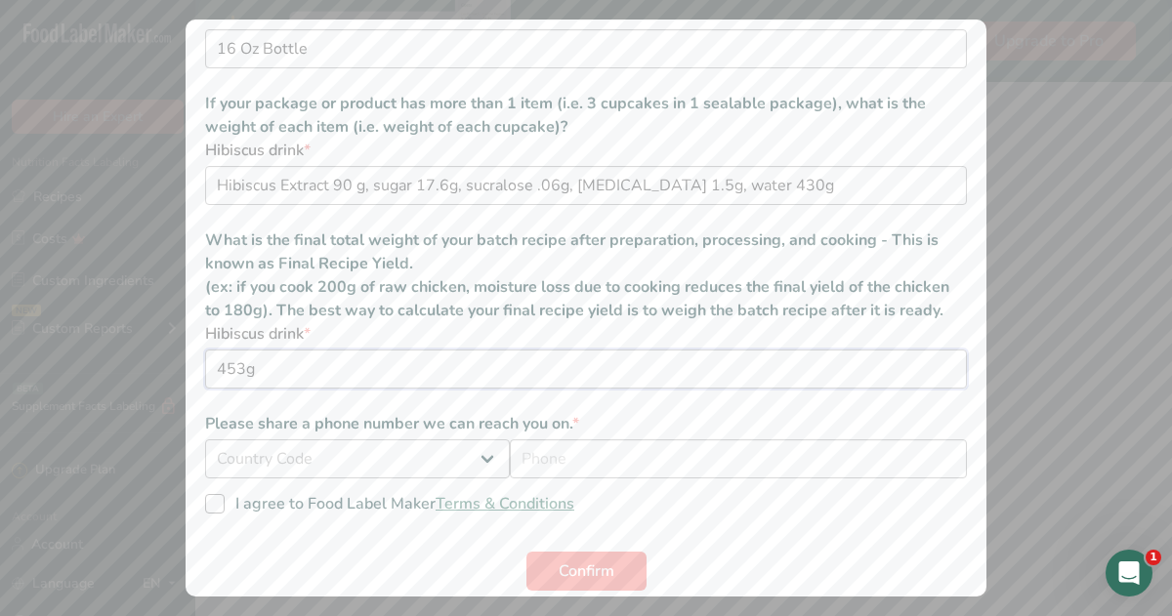
scroll to position [184, 0]
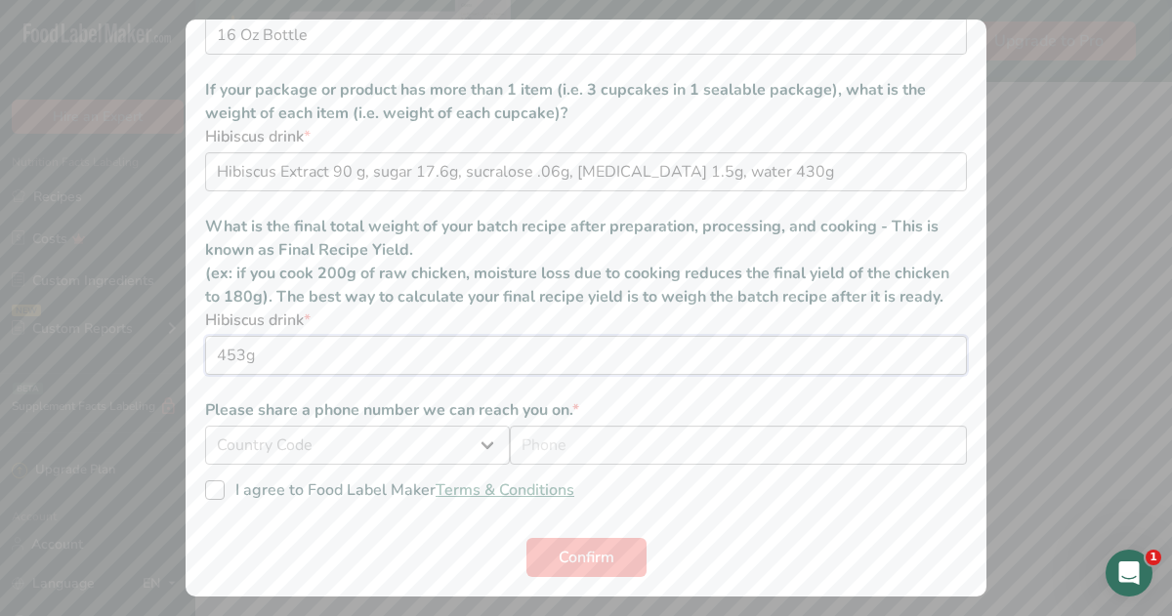
type input "453g"
click at [483, 447] on select "Country Code Afghanistan (+93) Aland Islands (+358) Albania (+355) Algeria (+21…" at bounding box center [357, 445] width 305 height 39
click at [323, 446] on select "Country Code Afghanistan (+93) Aland Islands (+358) Albania (+355) Algeria (+21…" at bounding box center [357, 445] width 305 height 39
click at [487, 443] on select "Country Code Afghanistan (+93) Aland Islands (+358) Albania (+355) Algeria (+21…" at bounding box center [357, 445] width 305 height 39
click at [205, 426] on select "Country Code Afghanistan (+93) Aland Islands (+358) Albania (+355) Algeria (+21…" at bounding box center [357, 445] width 305 height 39
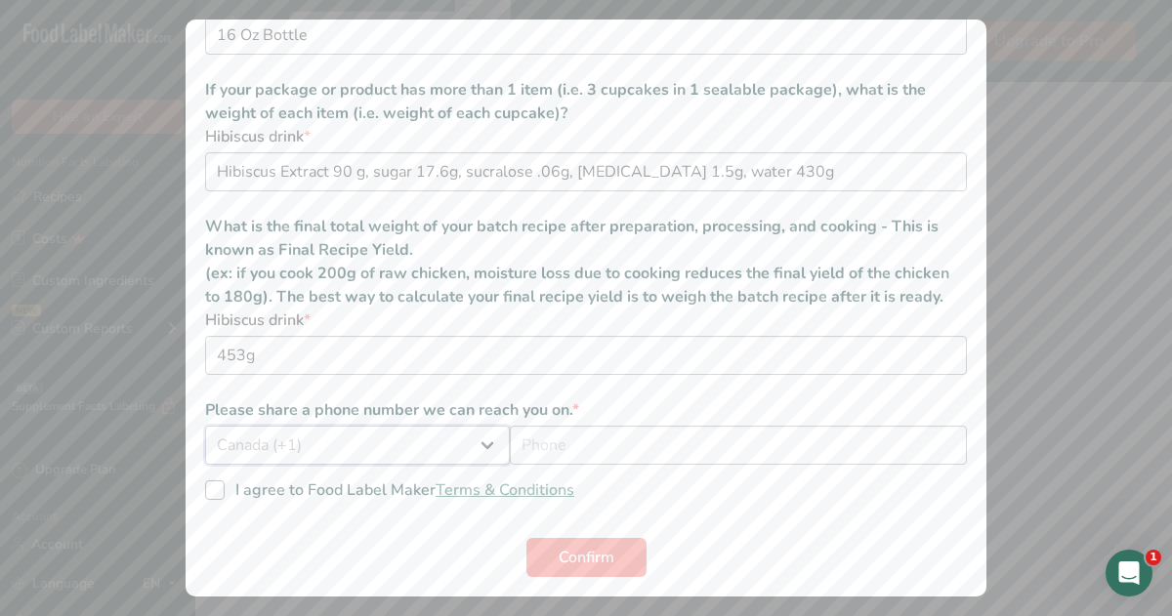
select select "+1"
click at [586, 448] on input "additional information modal" at bounding box center [738, 445] width 457 height 39
type input "9513105304"
click at [218, 492] on span "additional information modal" at bounding box center [215, 491] width 20 height 20
click at [218, 492] on input "I agree to Food Label Maker Terms & Conditions" at bounding box center [211, 490] width 13 height 13
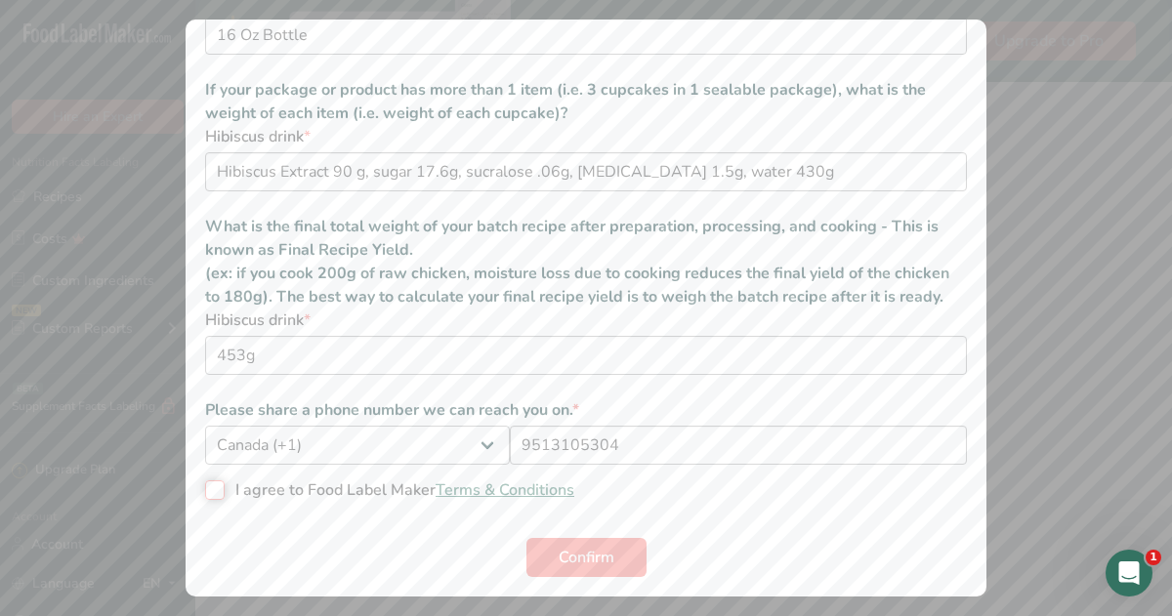
checkbox input "true"
click at [566, 556] on span "Confirm" at bounding box center [587, 557] width 56 height 23
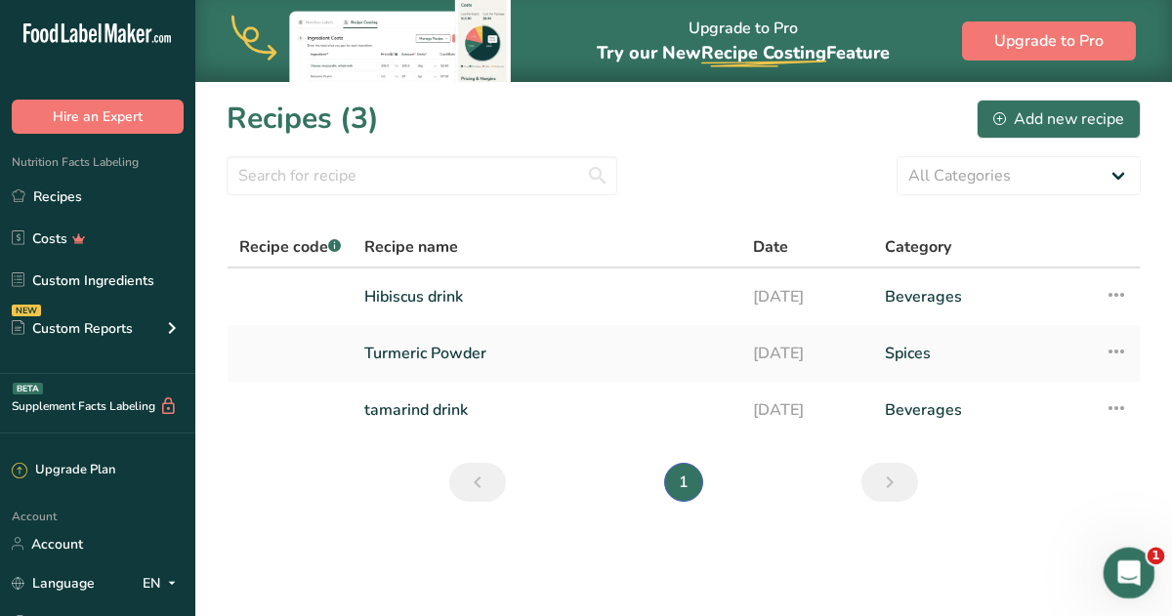
click at [1130, 565] on icon "Open Intercom Messenger" at bounding box center [1127, 571] width 32 height 32
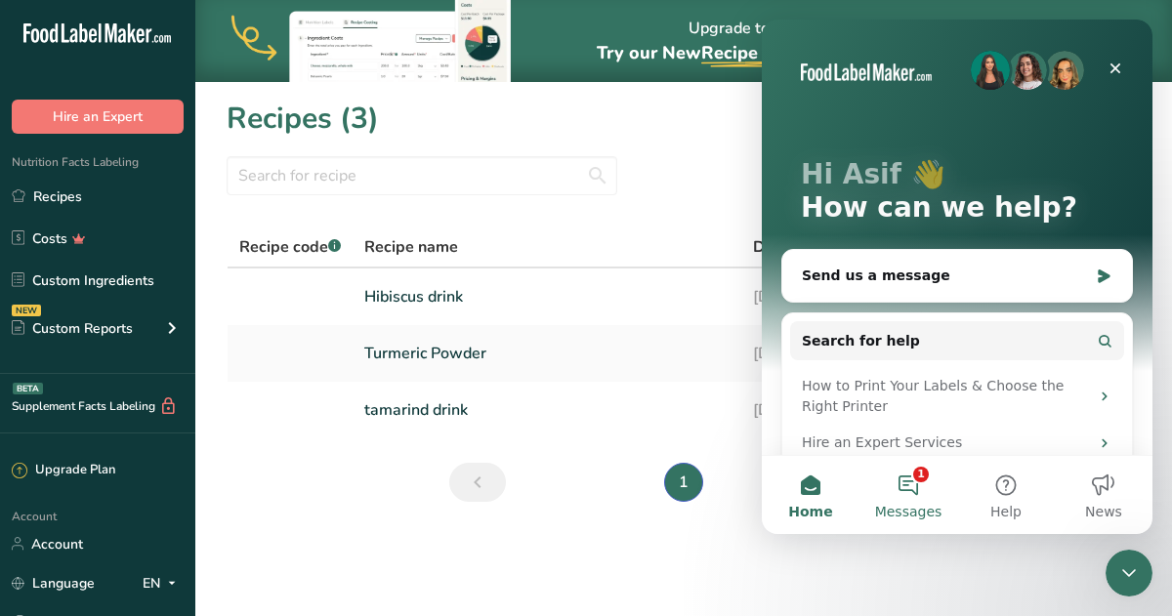
click at [910, 483] on button "1 Messages" at bounding box center [909, 495] width 98 height 78
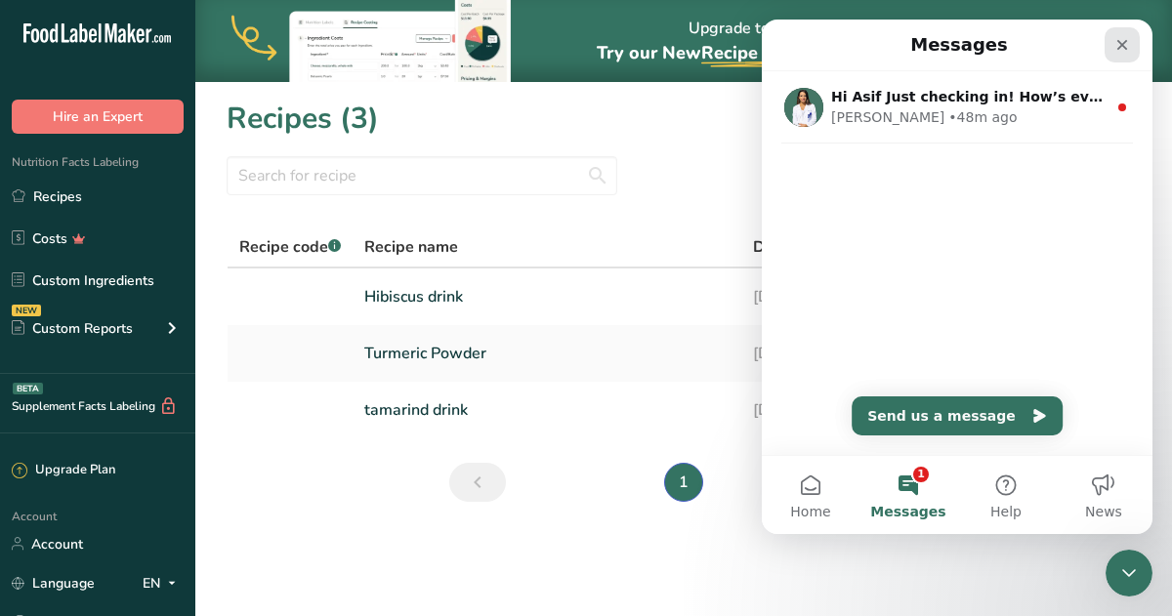
click at [1123, 52] on icon "Close" at bounding box center [1122, 45] width 16 height 16
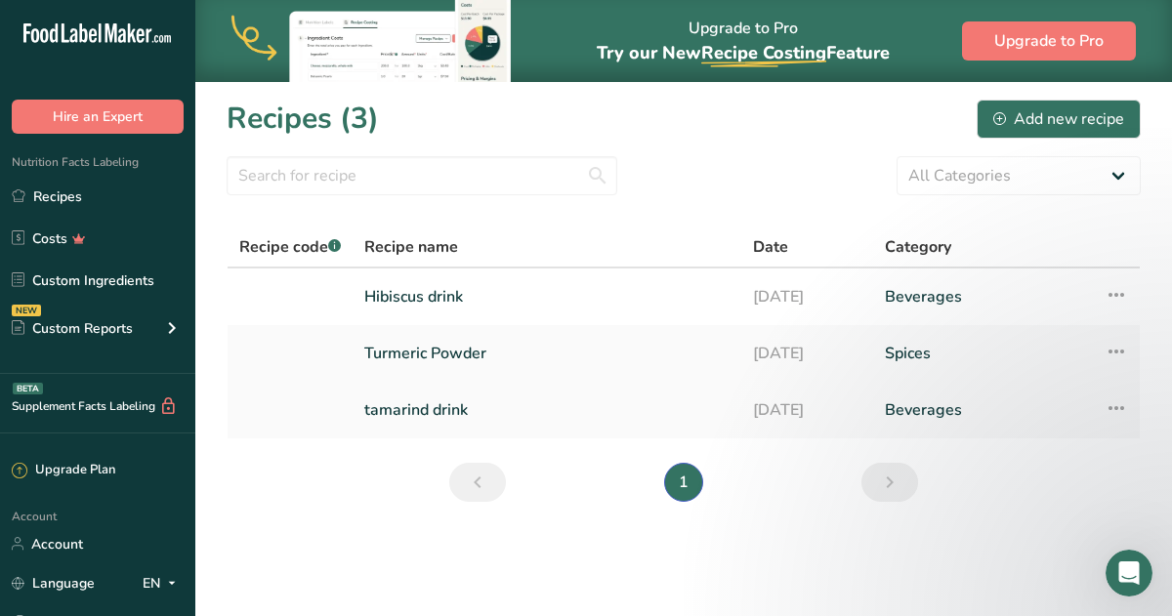
click at [441, 405] on link "tamarind drink" at bounding box center [546, 410] width 365 height 41
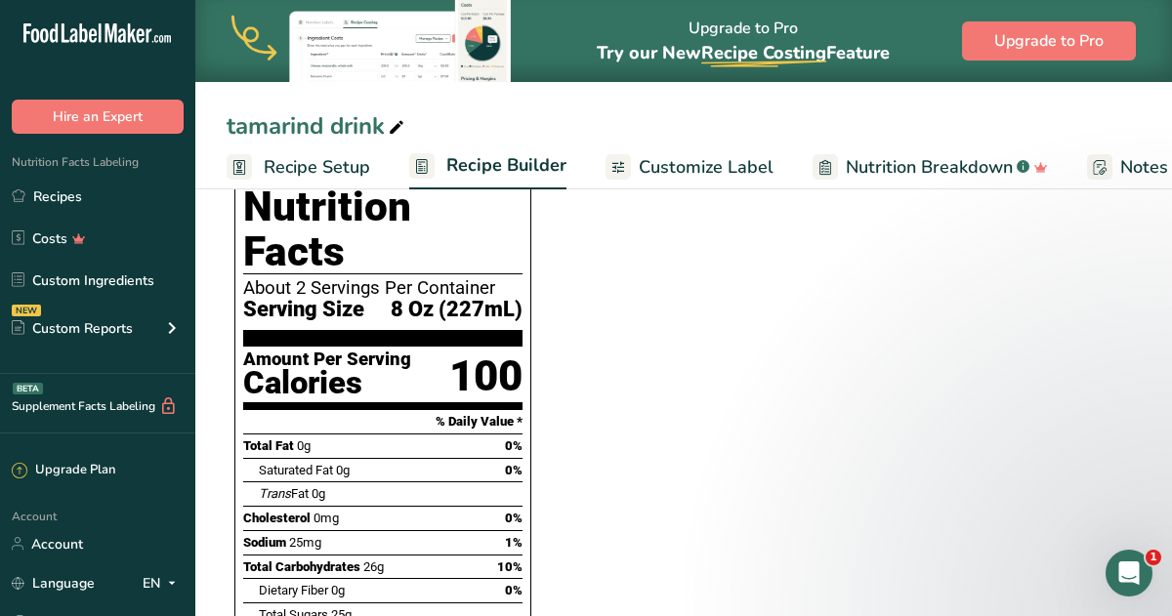
scroll to position [754, 0]
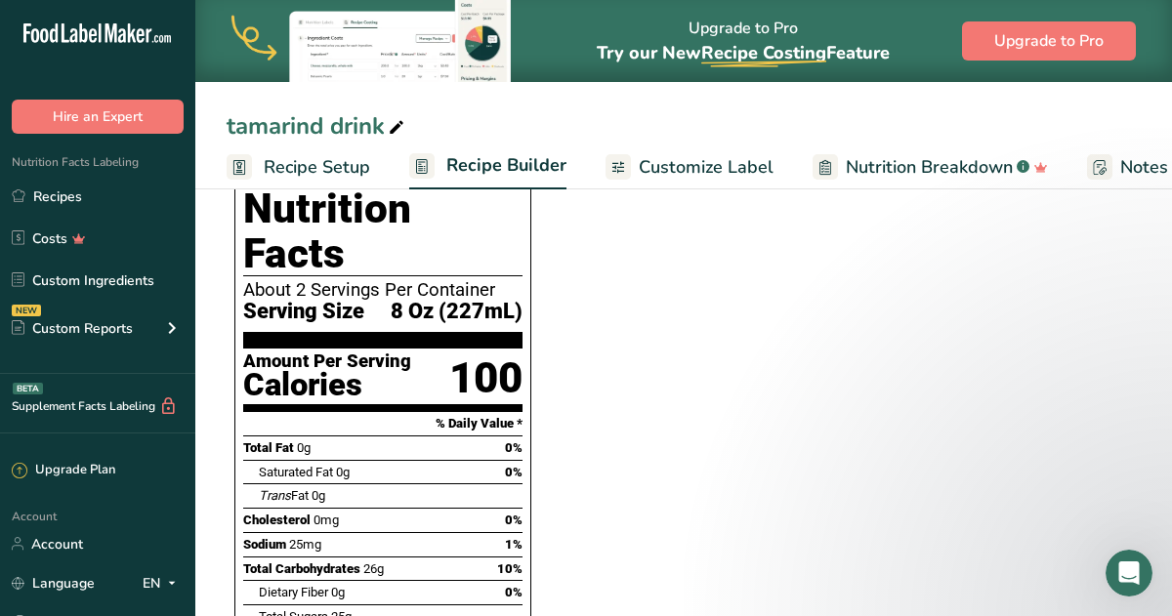
click at [649, 414] on section "Ingredient * Amount * Unit * Waste * .a-a{fill:#347362;}.b-a{fill:#fff;} Grams …" at bounding box center [678, 506] width 903 height 1936
